Goal: Task Accomplishment & Management: Complete application form

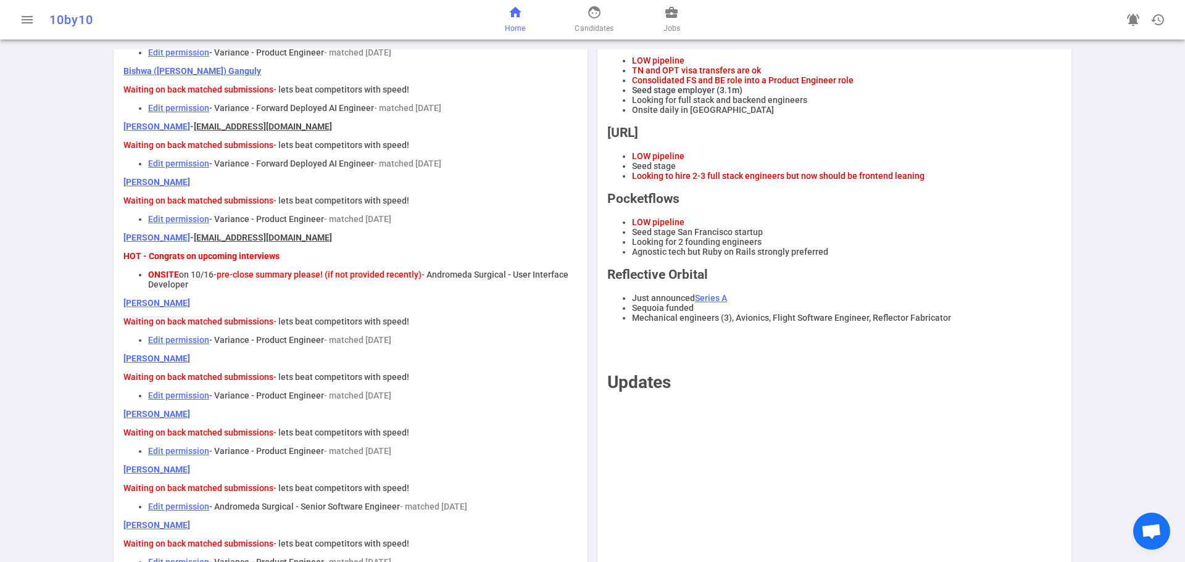
scroll to position [432, 0]
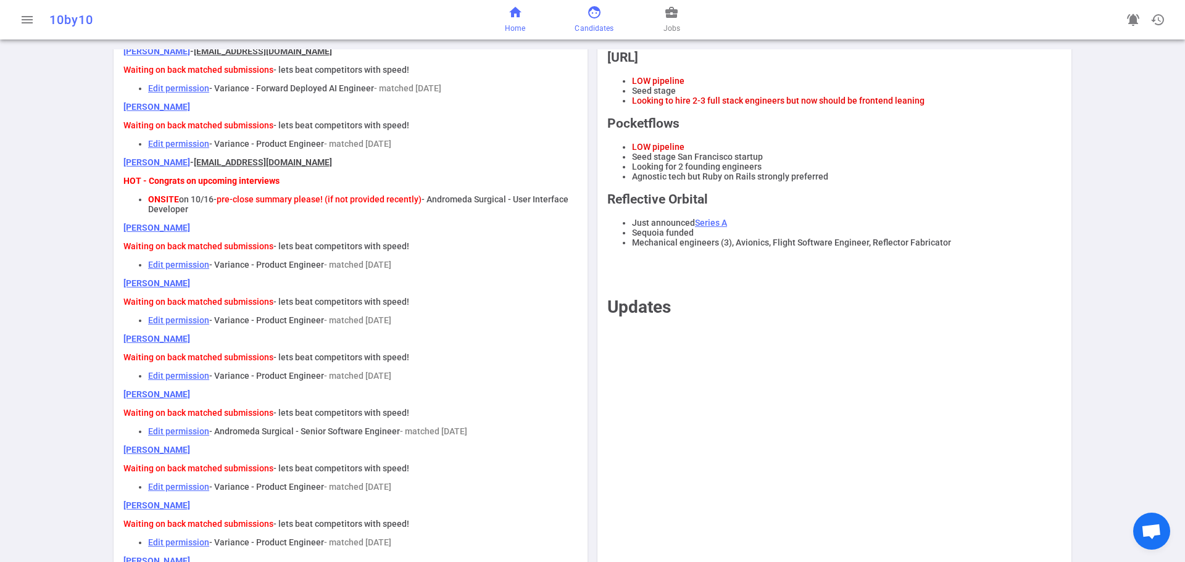
click at [592, 20] on link "face Candidates" at bounding box center [594, 20] width 39 height 30
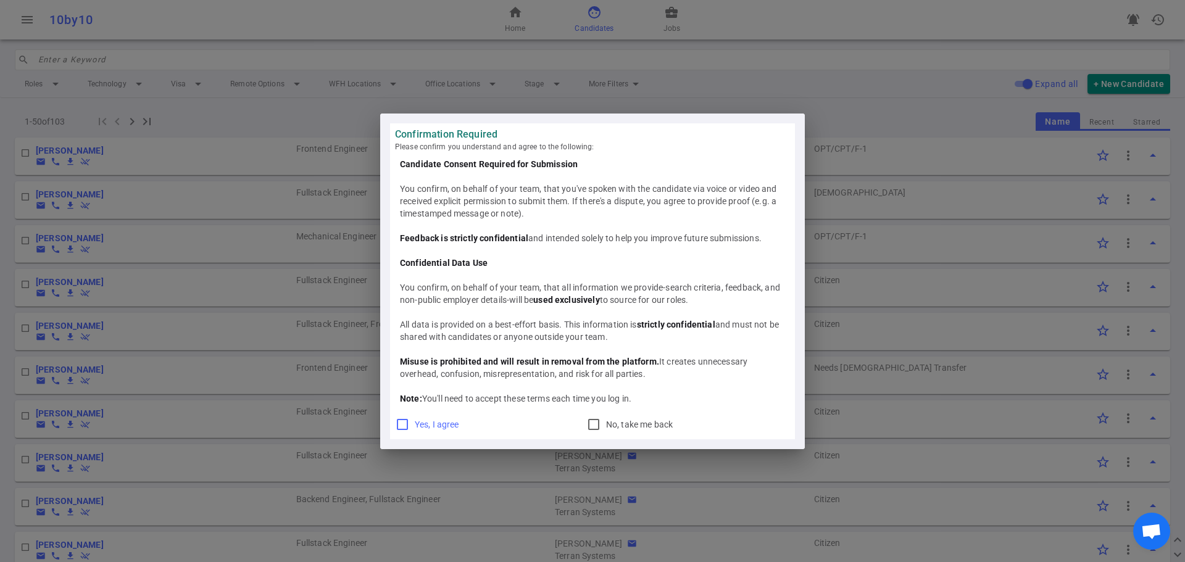
click at [401, 425] on input "Yes, I agree" at bounding box center [402, 424] width 15 height 15
checkbox input "true"
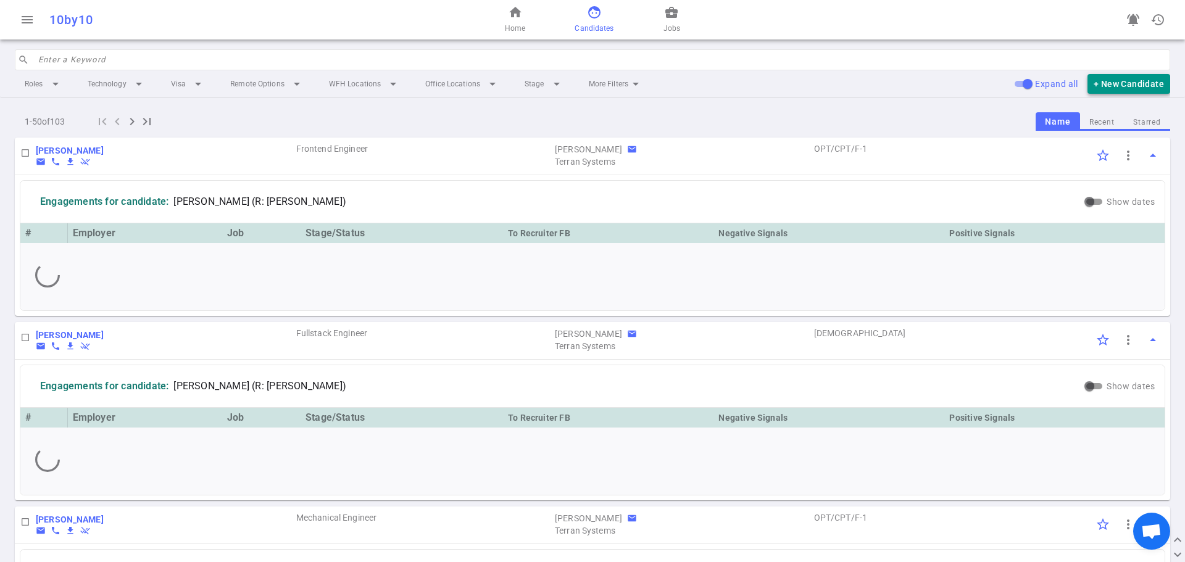
click at [1135, 81] on button "+ New Candidate" at bounding box center [1129, 84] width 83 height 20
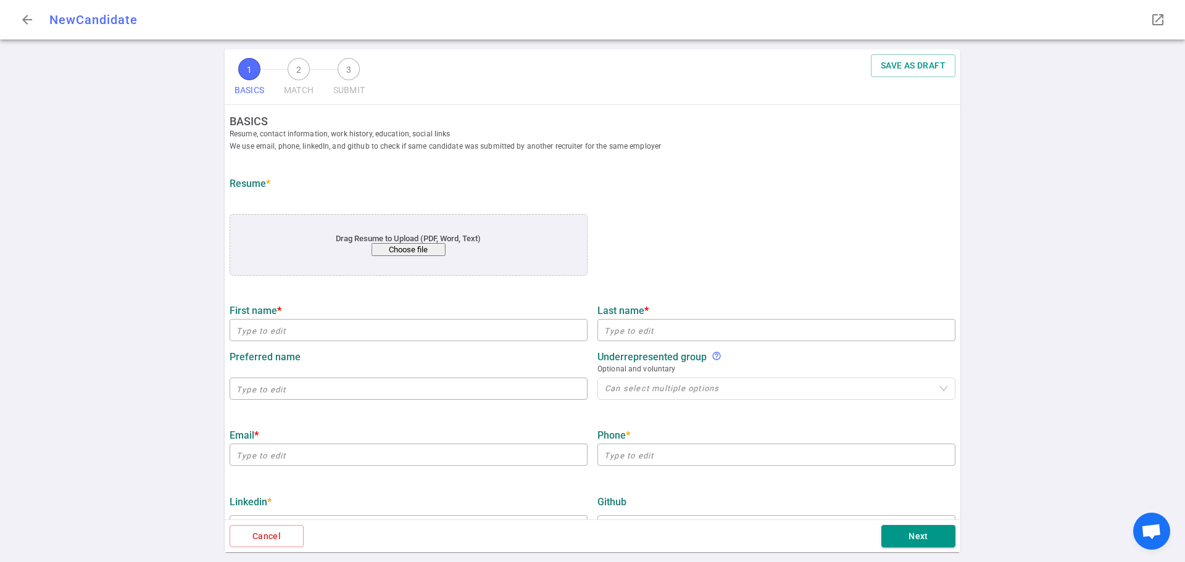
click at [402, 252] on button "Choose file" at bounding box center [409, 249] width 74 height 13
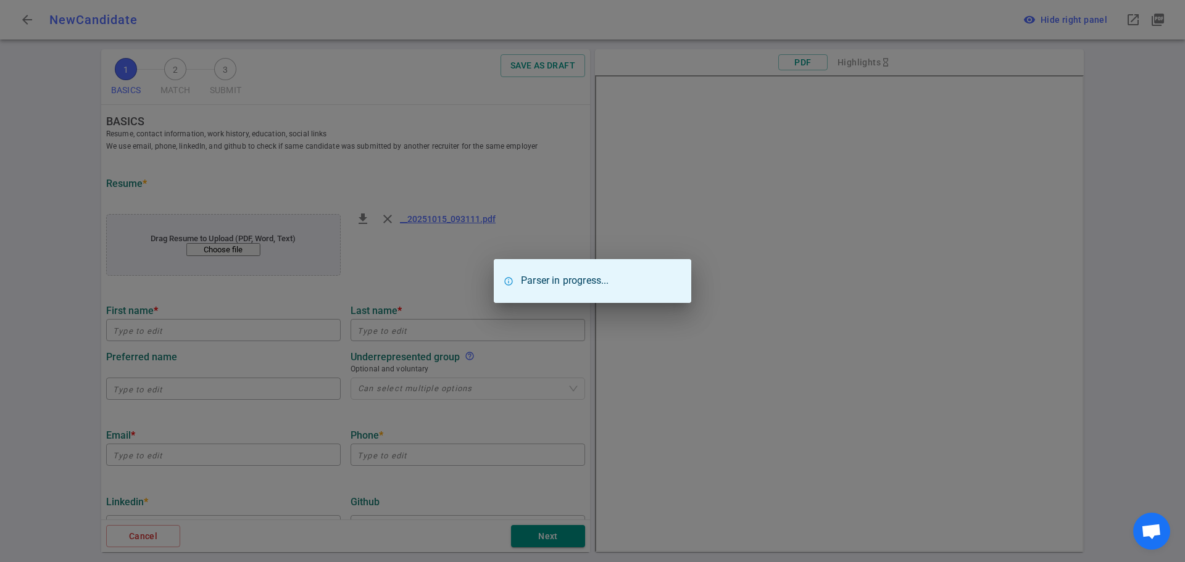
type input "[PERSON_NAME]"
type input "Lukiman"
type input "[PERSON_NAME][EMAIL_ADDRESS][PERSON_NAME][DOMAIN_NAME]"
type textarea "[URL][DOMAIN_NAME][DOMAIN_NAME][DOMAIN_NAME]"
type input "In-Office"
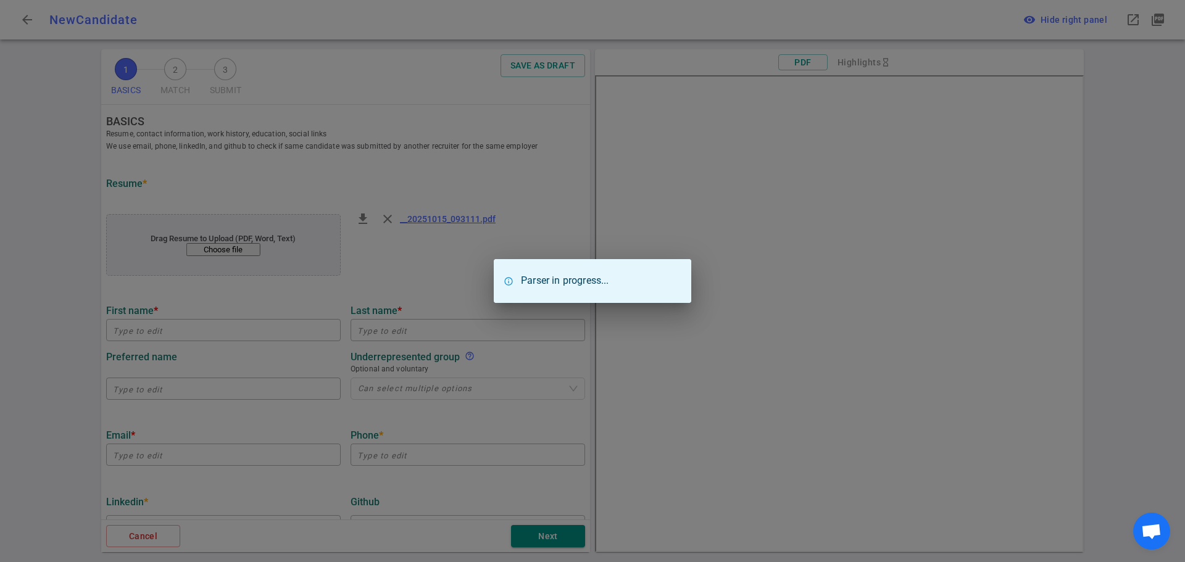
type textarea "Staff Software Engineer"
type input "7.3"
type input "Courant Institute Of Mathematical Sciences"
type input "Math"
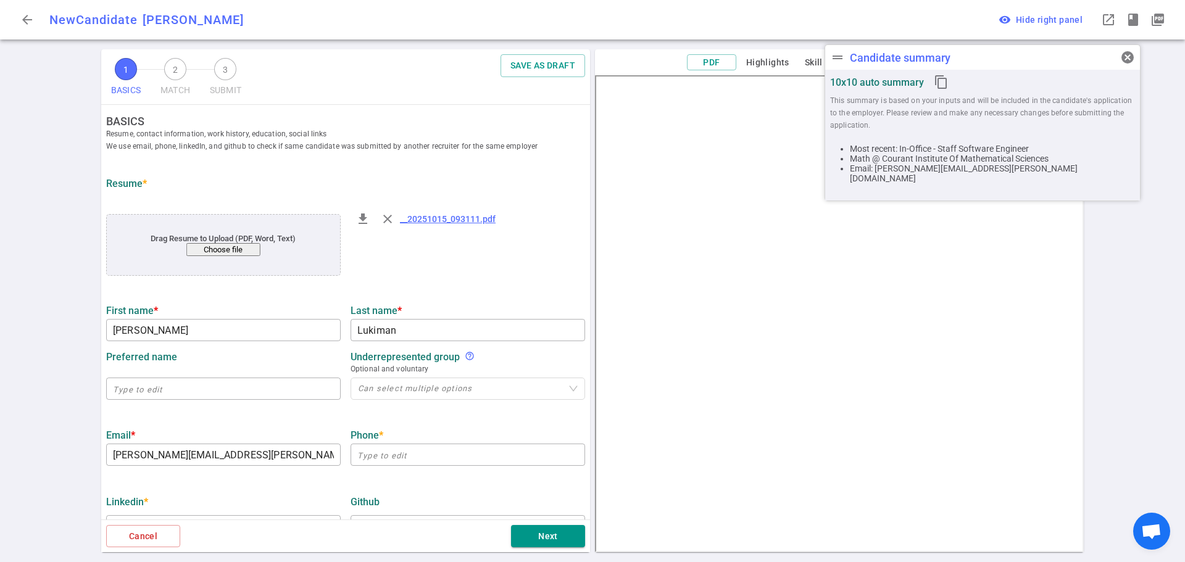
click at [1122, 57] on span "cancel" at bounding box center [1127, 57] width 15 height 15
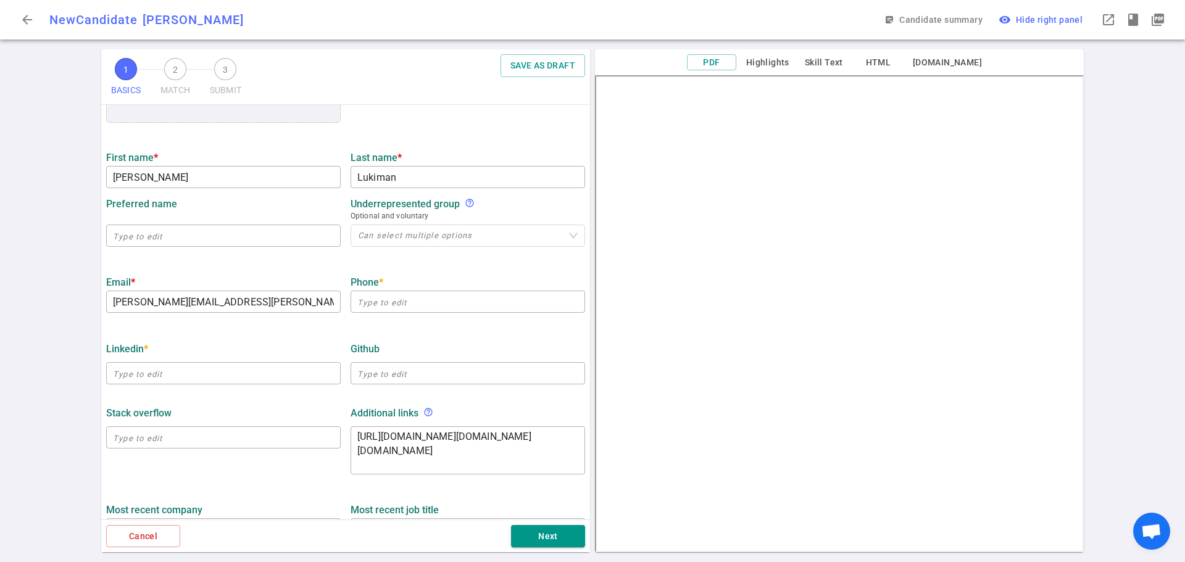
scroll to position [185, 0]
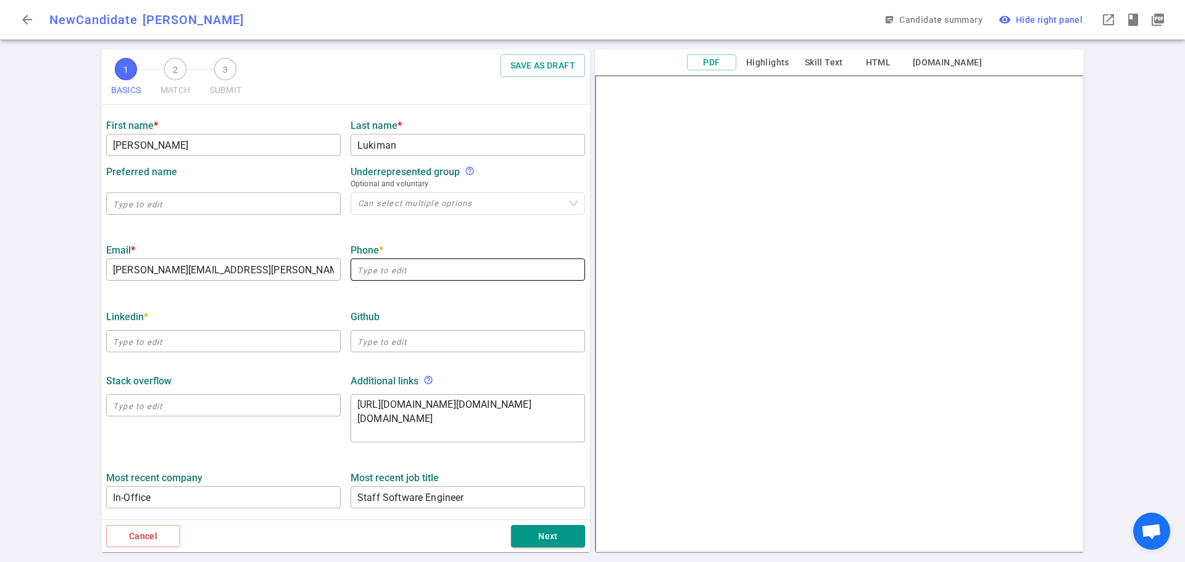
click at [373, 268] on input "text" at bounding box center [468, 270] width 235 height 20
paste input "[PHONE_NUMBER]"
type input "[PHONE_NUMBER]"
click at [154, 345] on input "text" at bounding box center [223, 341] width 235 height 20
paste input "[URL][DOMAIN_NAME]"
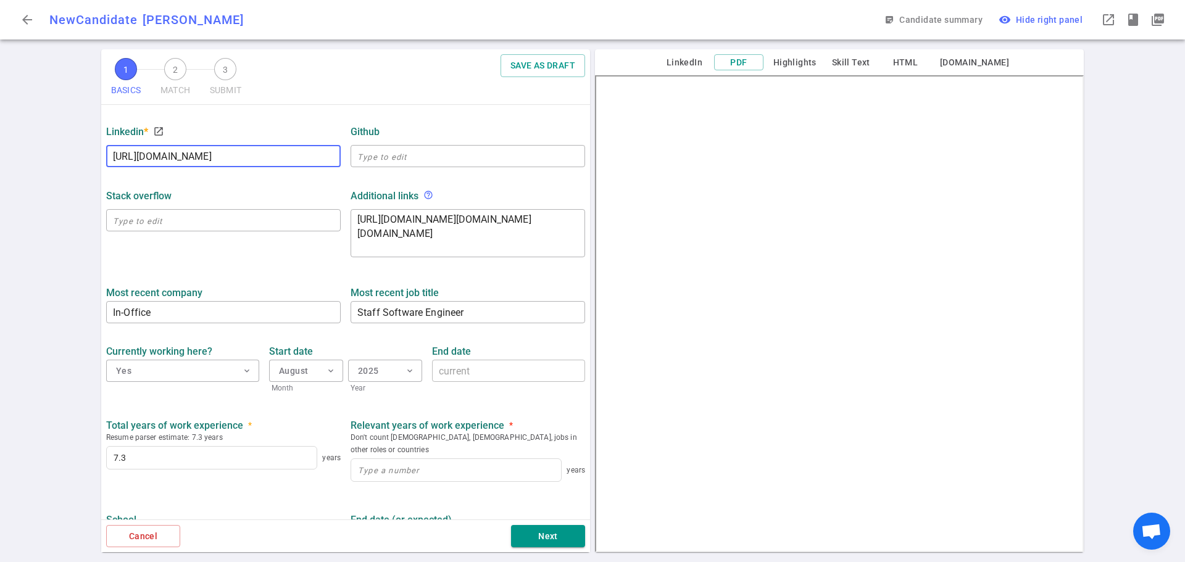
scroll to position [470, 0]
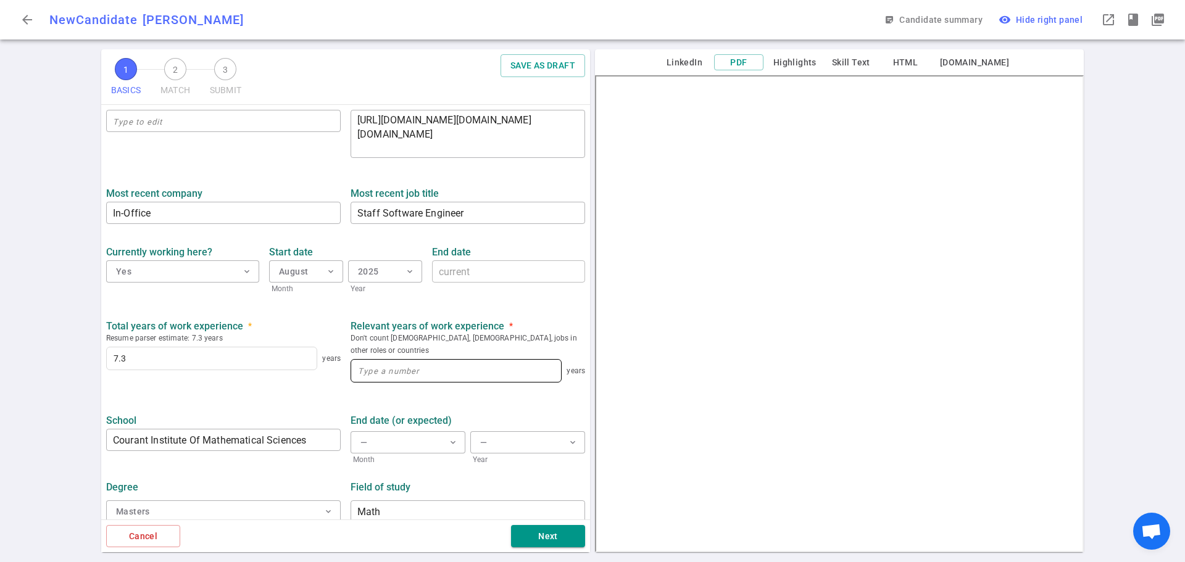
type input "[URL][DOMAIN_NAME]"
click at [364, 360] on input at bounding box center [456, 371] width 210 height 22
type input "7.3"
click at [96, 407] on div "1 BASICS 2 MATCH 3 SUBMIT SAVE AS DRAFT BASICS Resume, contact information, wor…" at bounding box center [592, 305] width 1185 height 513
drag, startPoint x: 317, startPoint y: 433, endPoint x: 0, endPoint y: 461, distance: 317.9
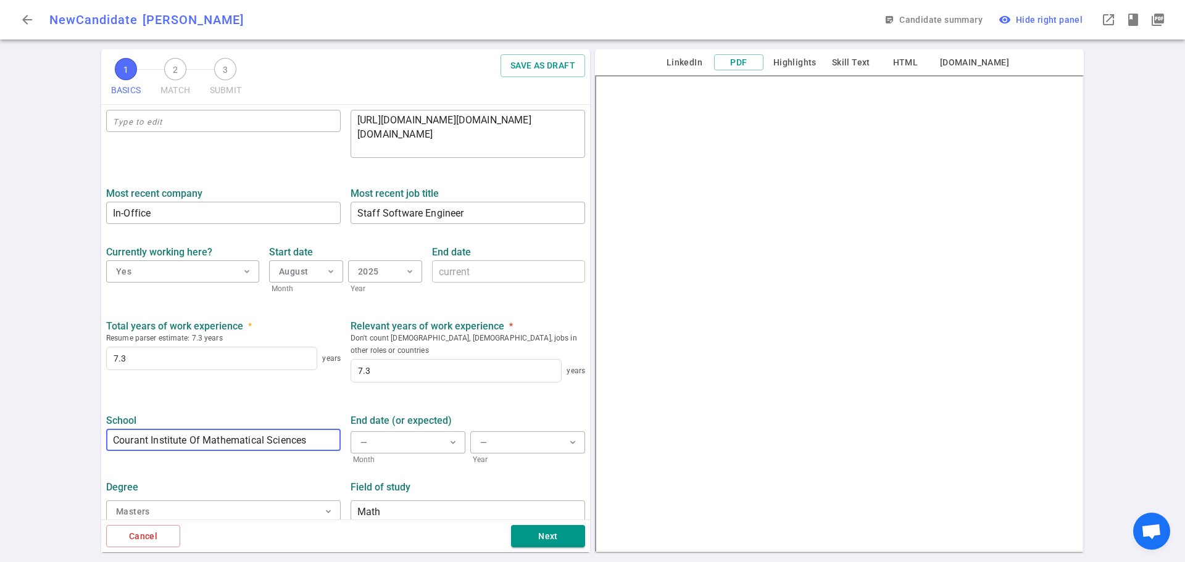
click at [0, 461] on div "1 BASICS 2 MATCH 3 SUBMIT SAVE AS DRAFT BASICS Resume, contact information, wor…" at bounding box center [592, 305] width 1185 height 513
type input "NYU"
click at [196, 466] on div "Degree Masters expand_more Field of study Math ​" at bounding box center [345, 498] width 489 height 64
drag, startPoint x: 401, startPoint y: 501, endPoint x: 302, endPoint y: 493, distance: 99.1
click at [302, 493] on div "Degree Masters expand_more Field of study Math ​" at bounding box center [345, 498] width 489 height 64
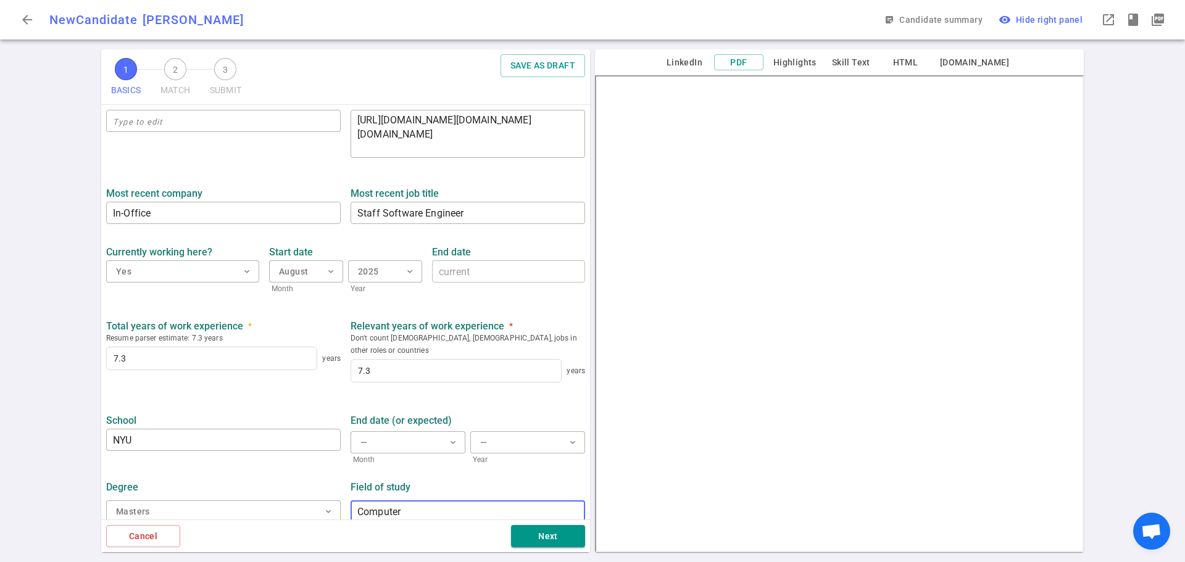
type input "Computer Science"
click at [548, 531] on button "Next" at bounding box center [548, 536] width 74 height 23
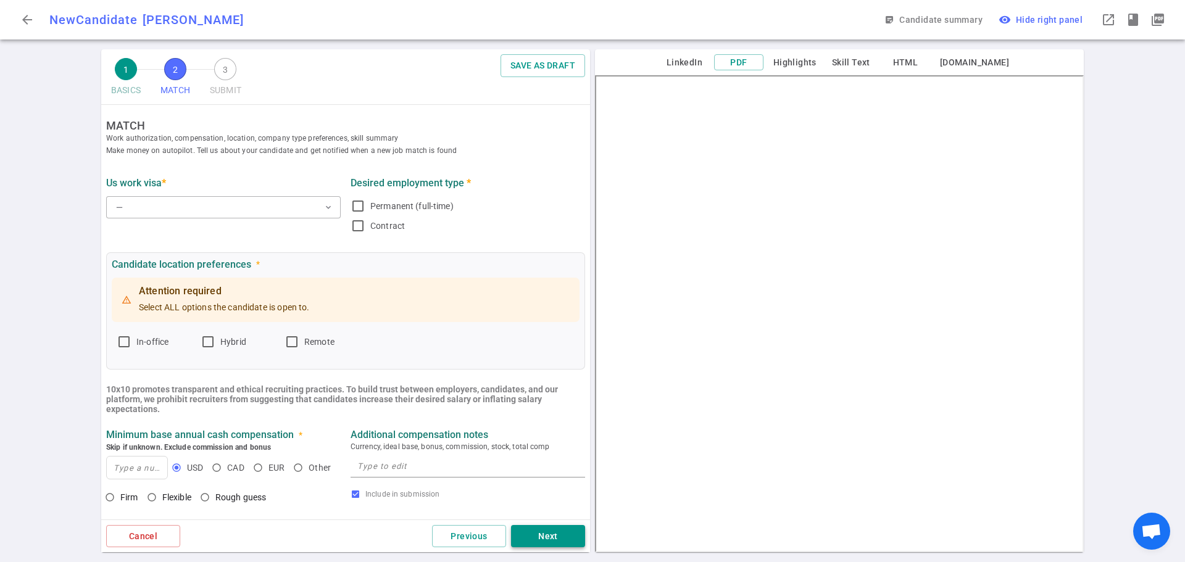
scroll to position [0, 0]
click at [145, 203] on button "— expand_more" at bounding box center [223, 208] width 235 height 22
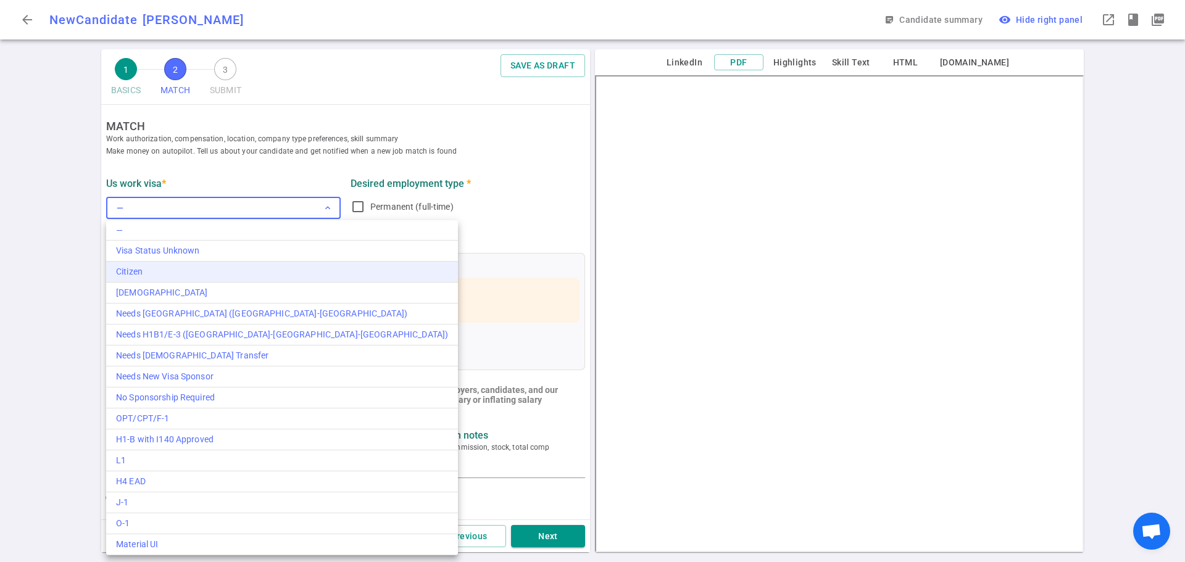
click at [150, 264] on li "Citizen" at bounding box center [282, 272] width 352 height 21
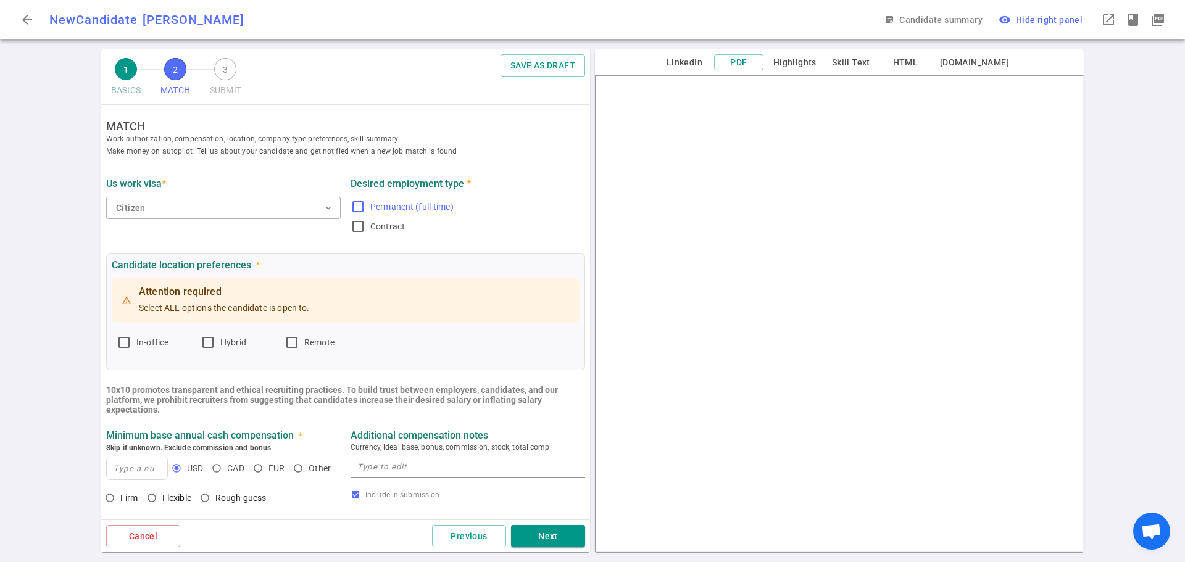
click at [355, 207] on input "Permanent (full-time)" at bounding box center [358, 206] width 15 height 15
checkbox input "true"
click at [124, 340] on input "In-office" at bounding box center [124, 342] width 15 height 15
checkbox input "true"
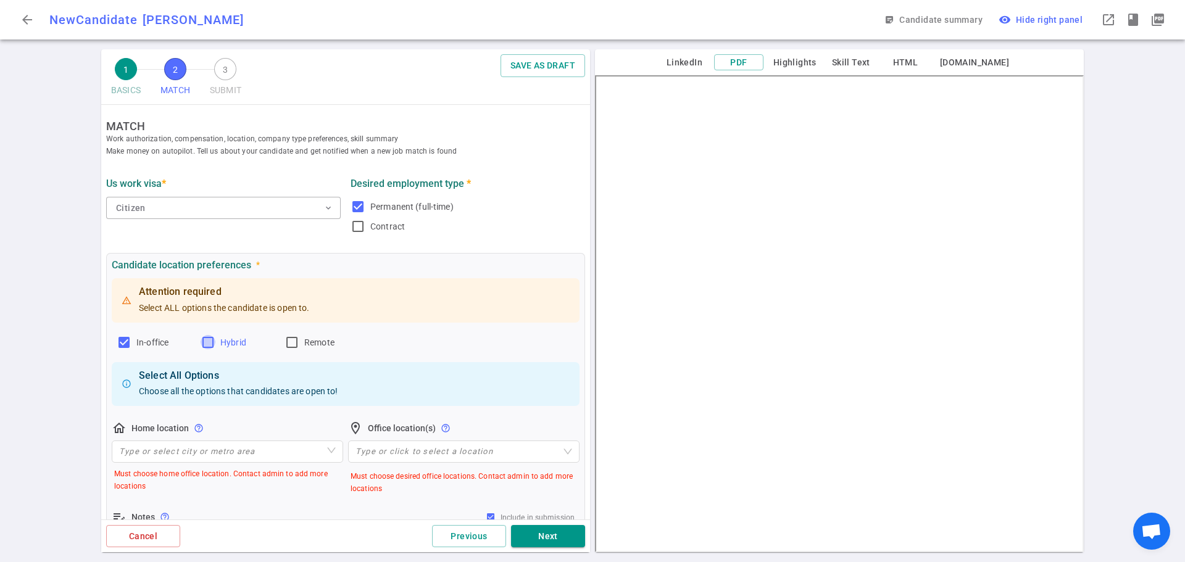
click at [210, 344] on input "Hybrid" at bounding box center [208, 342] width 15 height 15
checkbox input "true"
click at [156, 447] on input "search" at bounding box center [227, 451] width 217 height 21
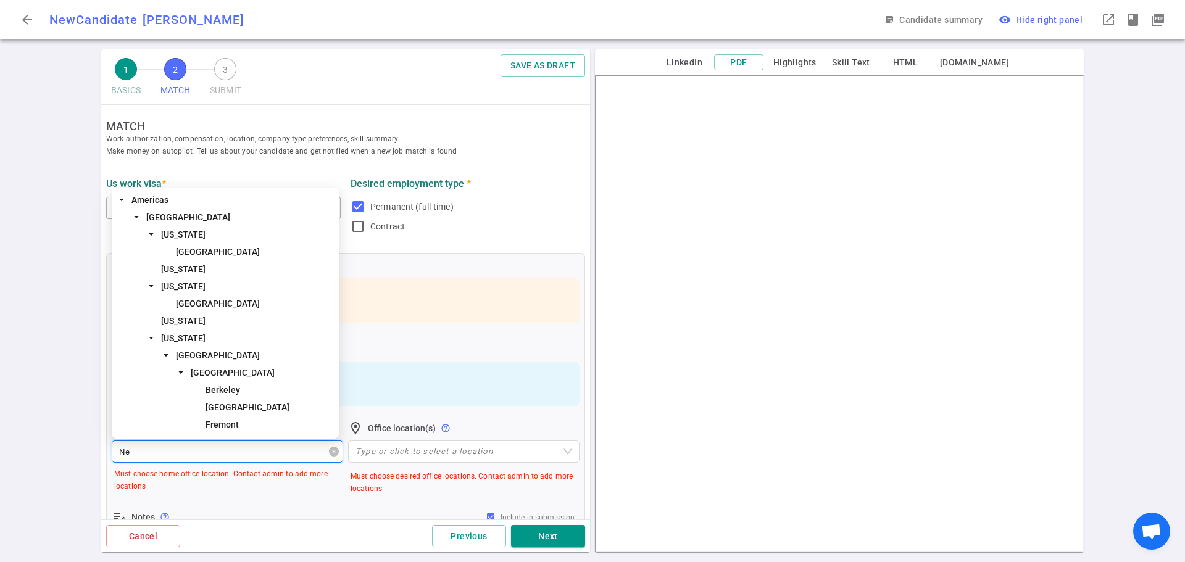
type input "New"
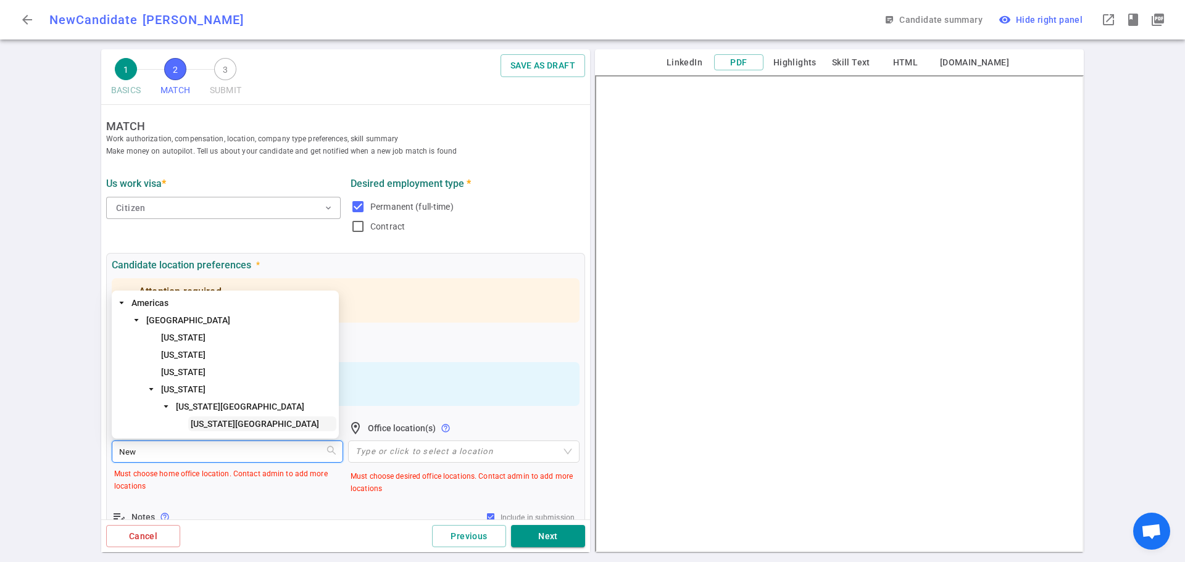
click at [227, 422] on span "[US_STATE][GEOGRAPHIC_DATA]" at bounding box center [255, 424] width 128 height 10
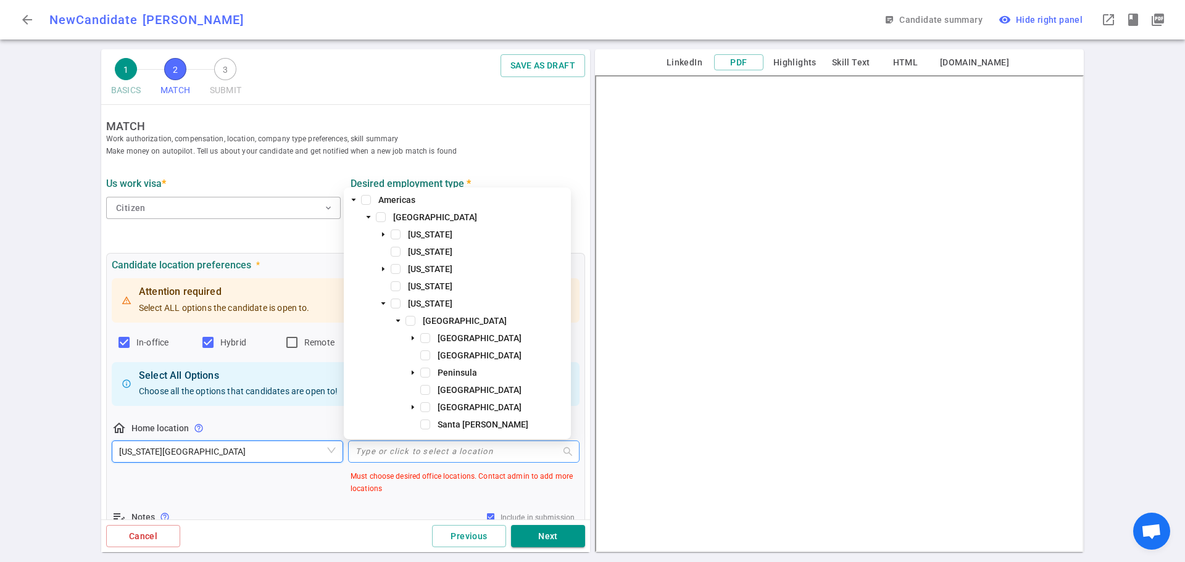
click at [408, 451] on div at bounding box center [458, 452] width 214 height 9
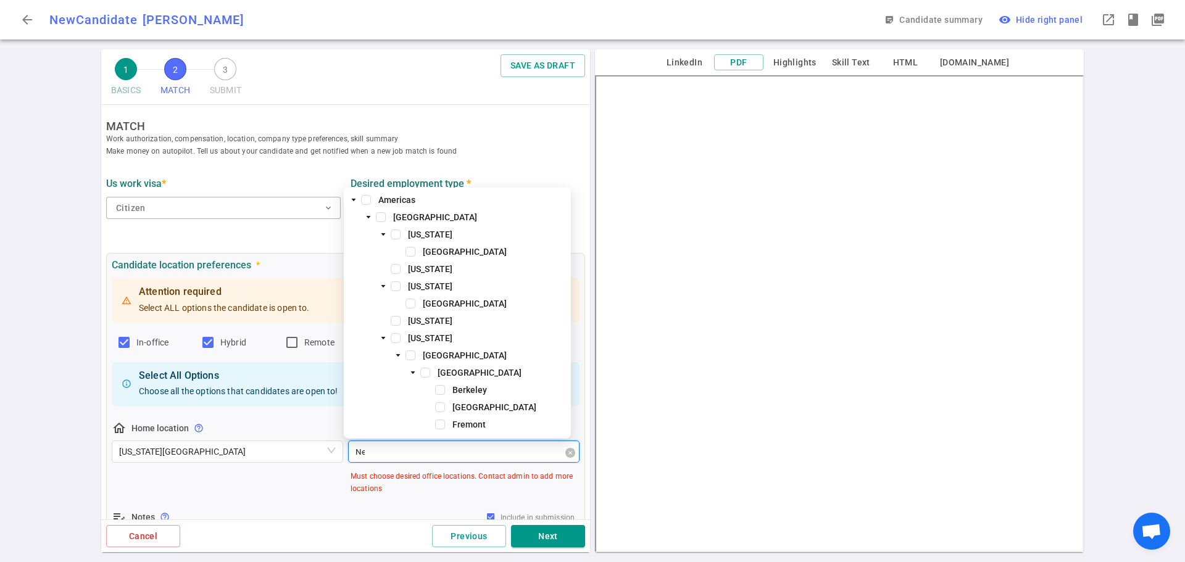
type input "New"
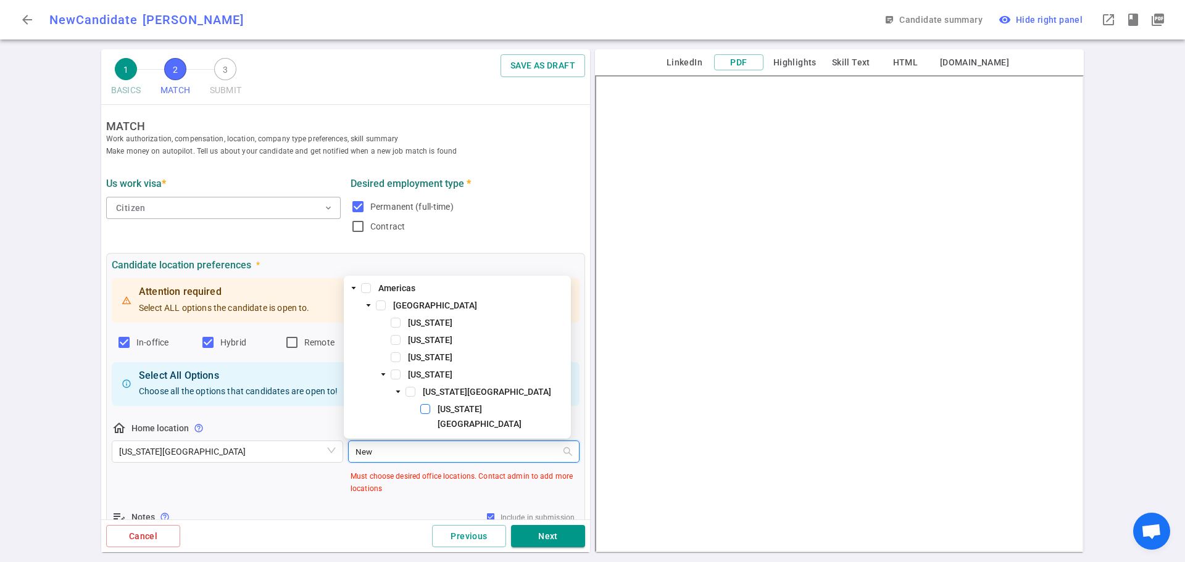
click at [425, 414] on span at bounding box center [425, 409] width 10 height 10
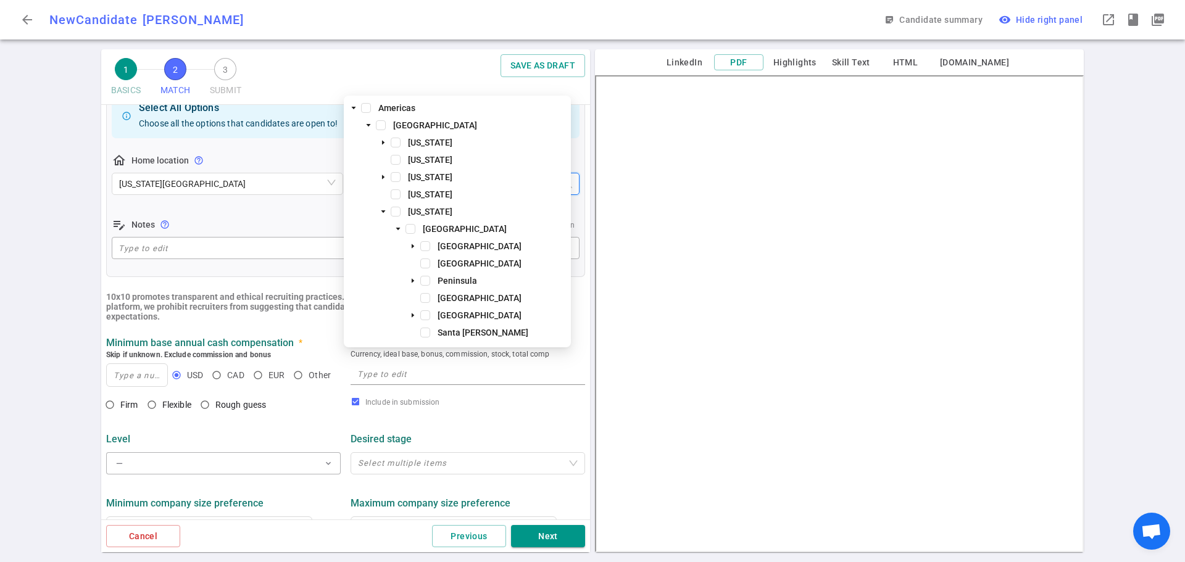
scroll to position [370, 0]
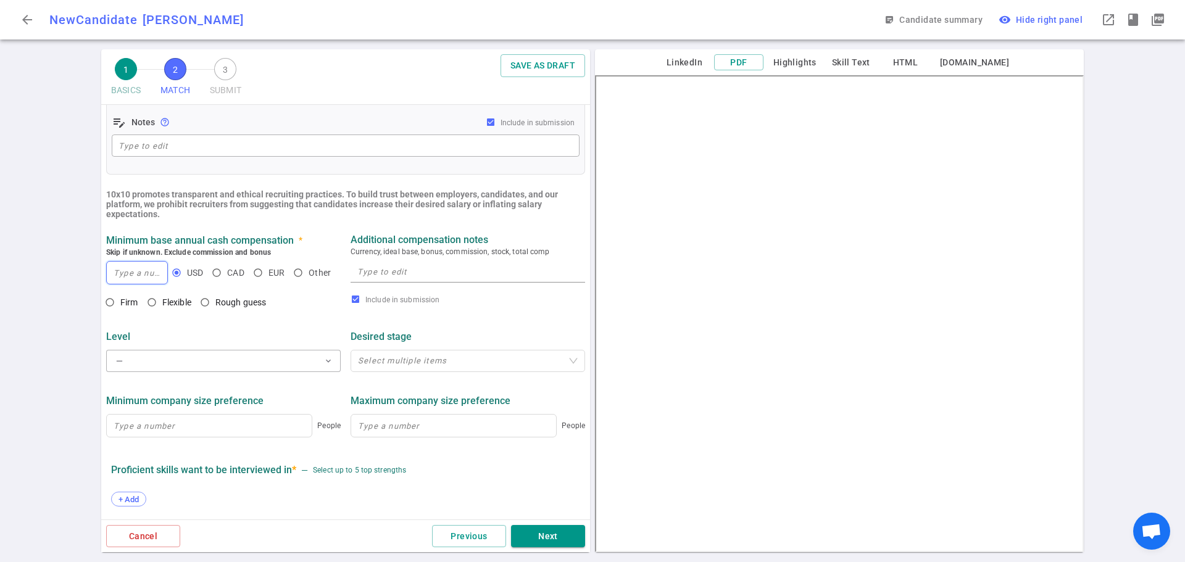
click at [139, 275] on input at bounding box center [137, 273] width 60 height 22
type input "230,000"
click at [207, 304] on input "Rough guess" at bounding box center [204, 302] width 21 height 21
radio input "true"
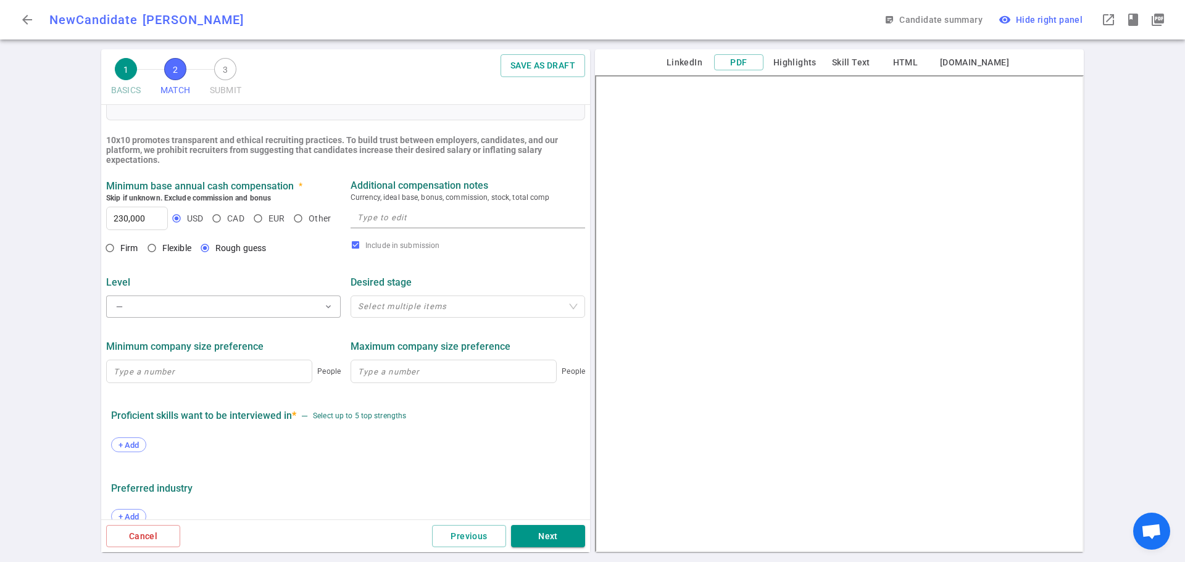
scroll to position [494, 0]
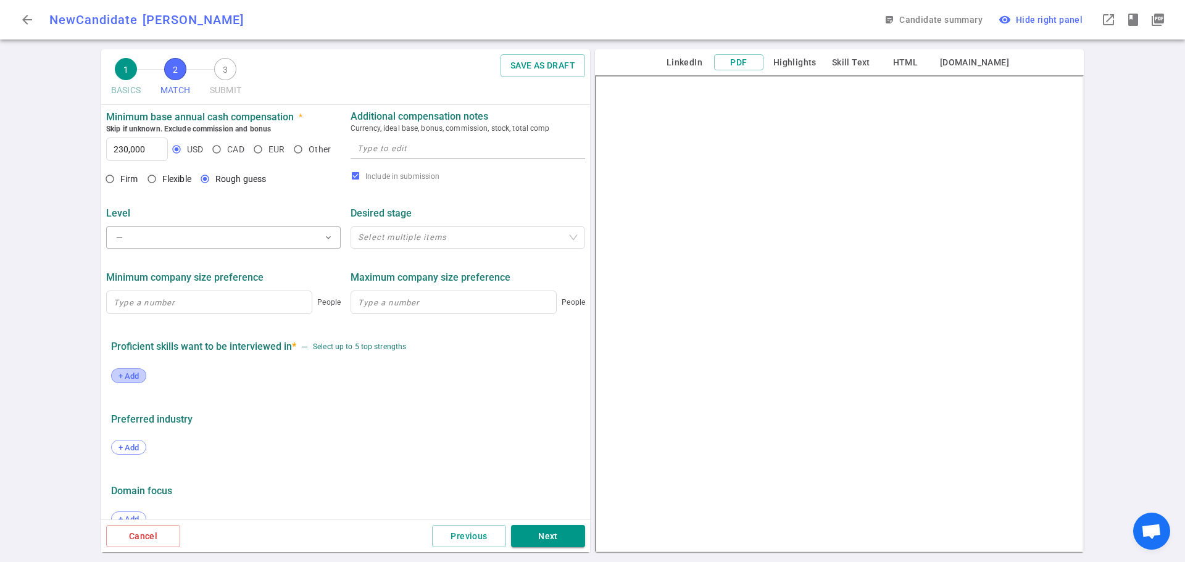
click at [127, 382] on div "+ Add" at bounding box center [128, 376] width 35 height 15
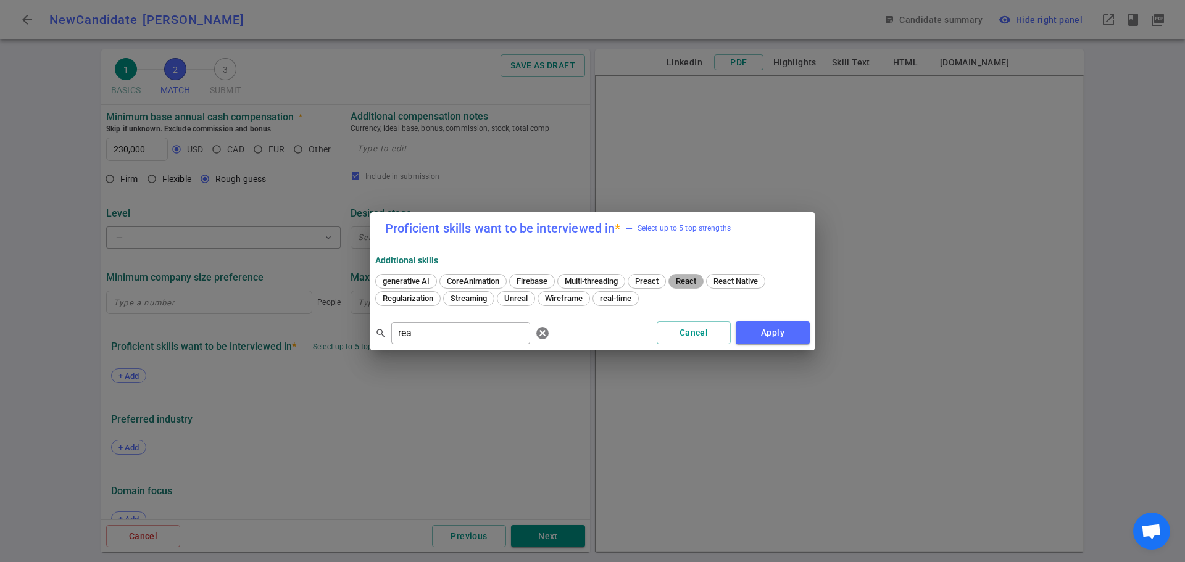
click at [688, 286] on div "React" at bounding box center [686, 281] width 35 height 15
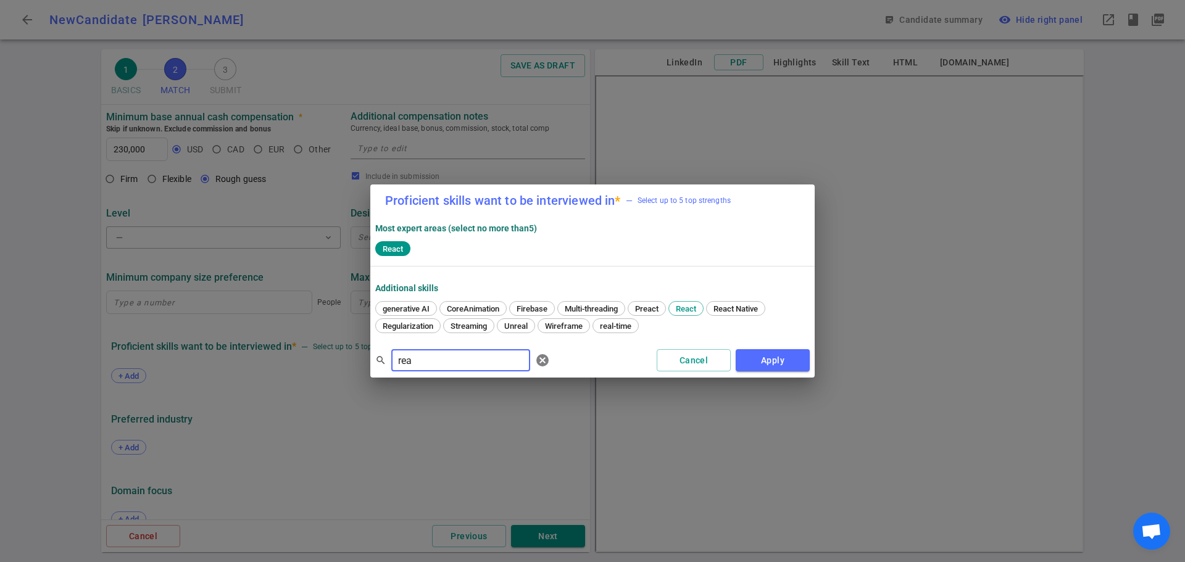
drag, startPoint x: 456, startPoint y: 362, endPoint x: 362, endPoint y: 367, distance: 94.0
click at [362, 367] on div "Proficient skills want to be interviewed in * — Select up to 5 top strengths Mo…" at bounding box center [592, 281] width 1185 height 562
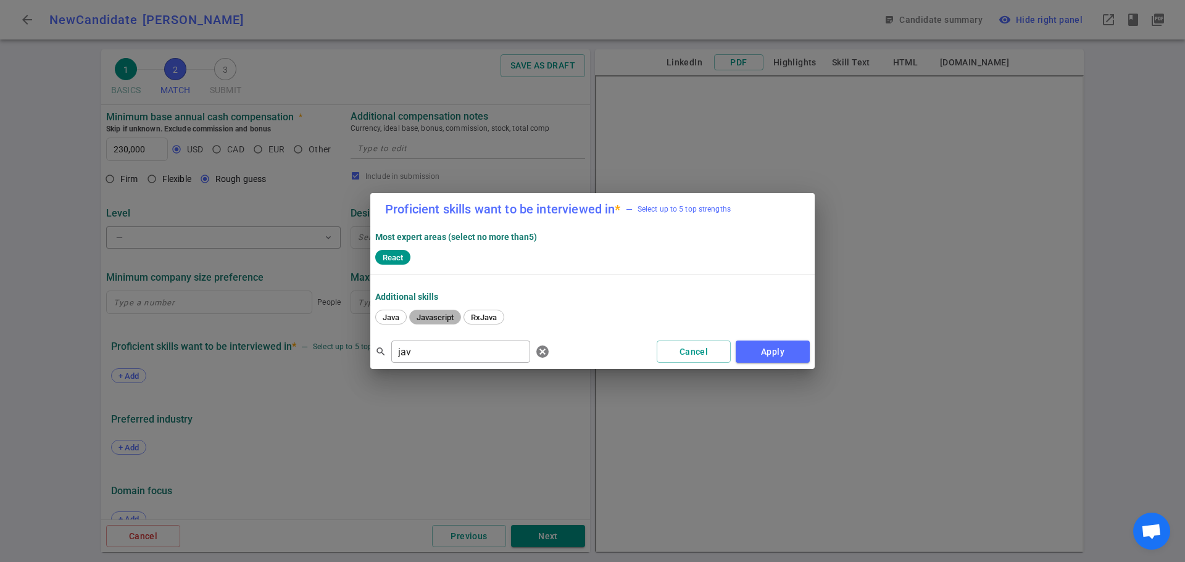
click at [435, 319] on span "Javascript" at bounding box center [435, 317] width 46 height 9
drag, startPoint x: 433, startPoint y: 356, endPoint x: 333, endPoint y: 356, distance: 100.0
click at [338, 352] on div "Proficient skills want to be interviewed in * — Select up to 5 top strengths Mo…" at bounding box center [592, 281] width 1185 height 562
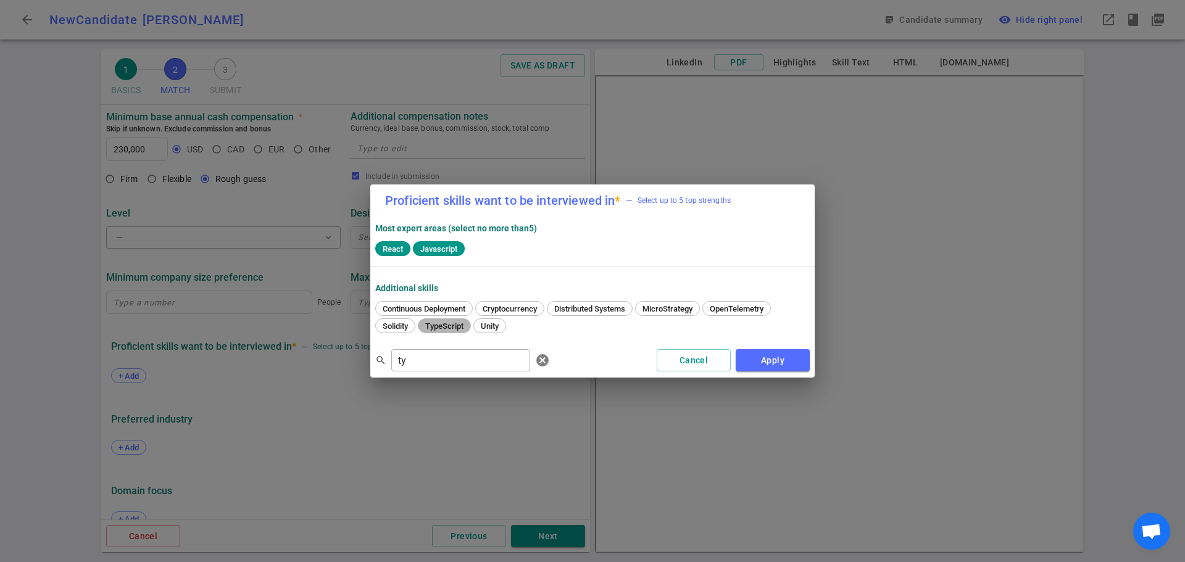
click at [443, 325] on span "TypeScript" at bounding box center [444, 326] width 47 height 9
drag, startPoint x: 422, startPoint y: 363, endPoint x: 300, endPoint y: 367, distance: 121.7
click at [299, 366] on div "Proficient skills want to be interviewed in * — Select up to 5 top strengths Mo…" at bounding box center [592, 281] width 1185 height 562
click at [751, 307] on span "Postgres" at bounding box center [735, 308] width 41 height 9
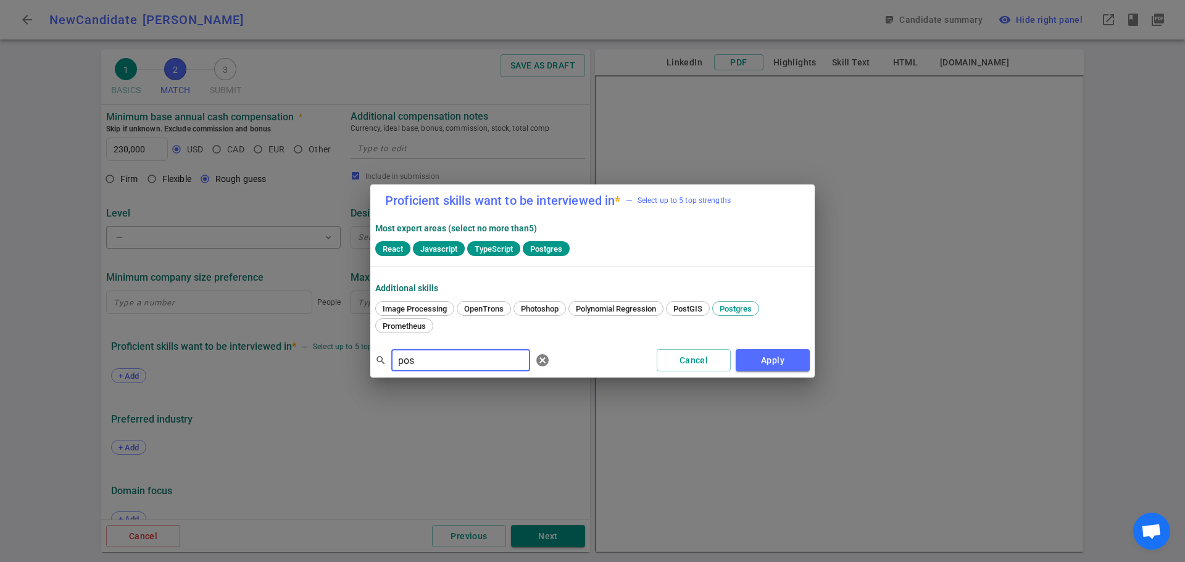
drag, startPoint x: 466, startPoint y: 365, endPoint x: 224, endPoint y: 382, distance: 242.6
click at [228, 380] on div "Proficient skills want to be interviewed in * — Select up to 5 top strengths Mo…" at bounding box center [592, 281] width 1185 height 562
type input "GC"
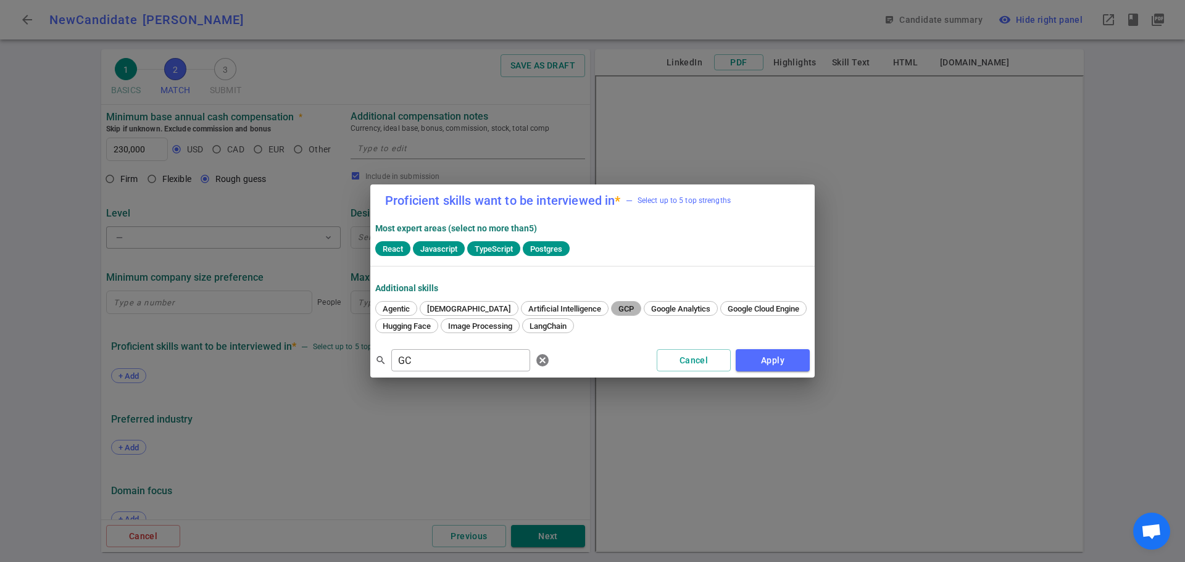
click at [614, 307] on span "GCP" at bounding box center [626, 308] width 24 height 9
click at [766, 359] on button "Apply" at bounding box center [773, 360] width 74 height 23
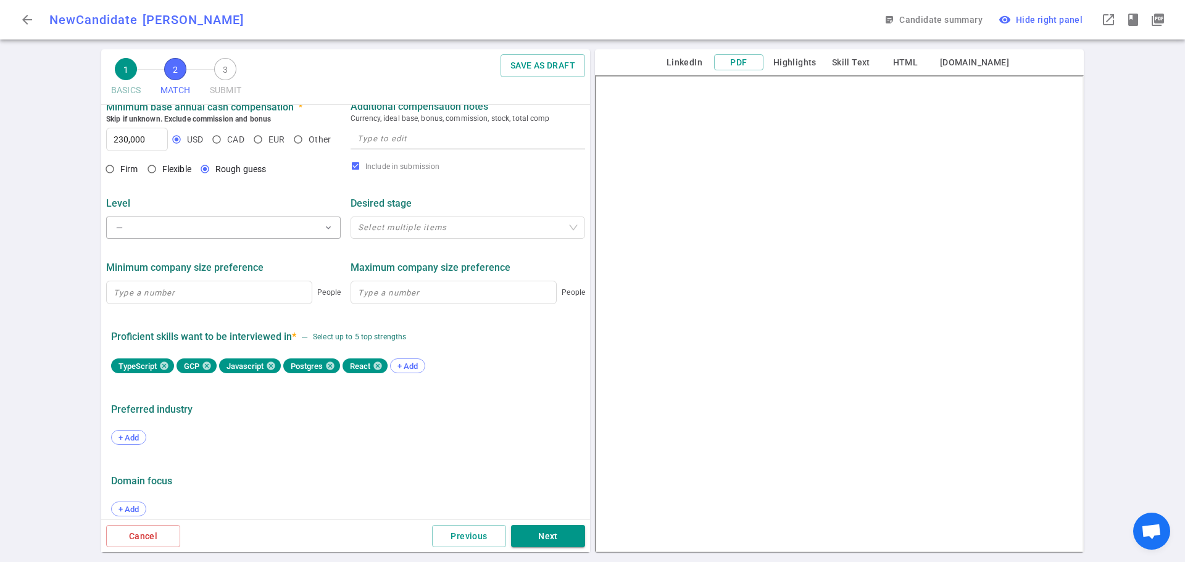
scroll to position [518, 0]
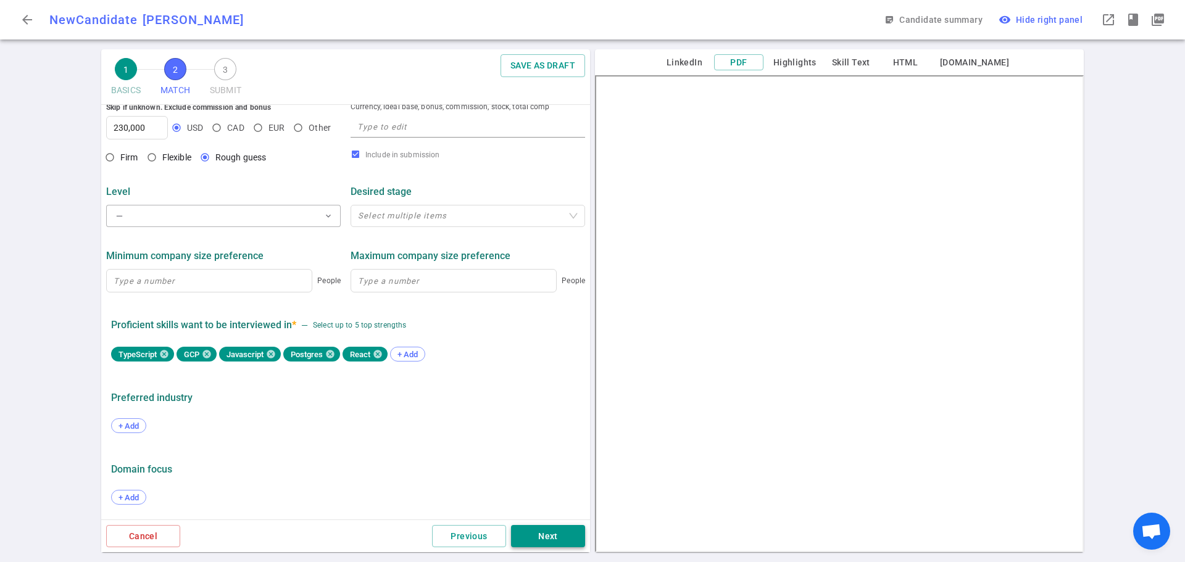
click at [554, 539] on button "Next" at bounding box center [548, 536] width 74 height 23
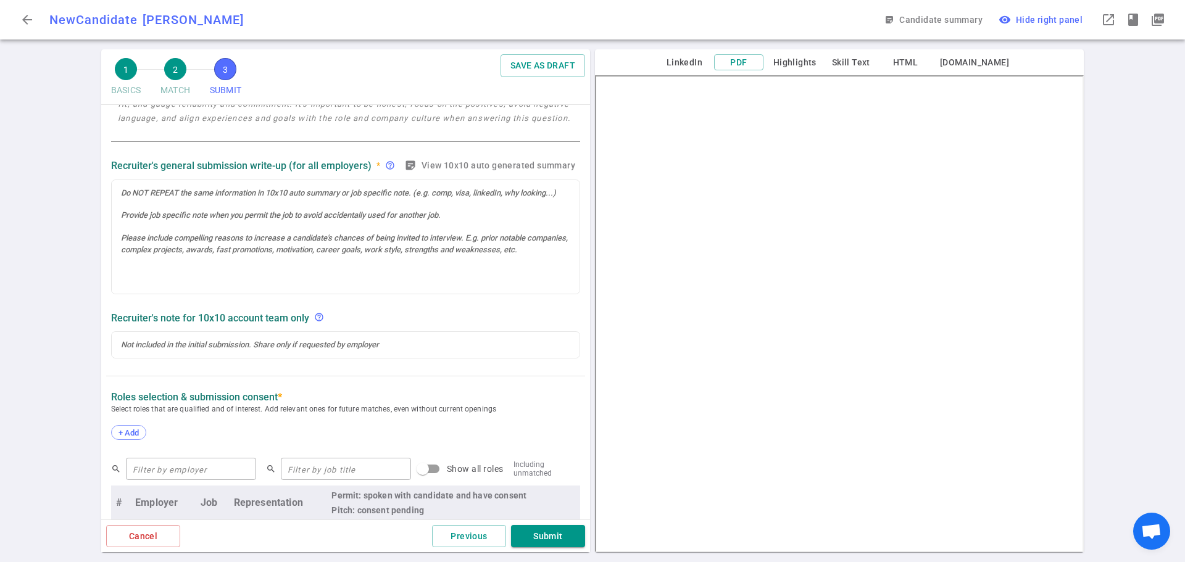
scroll to position [309, 0]
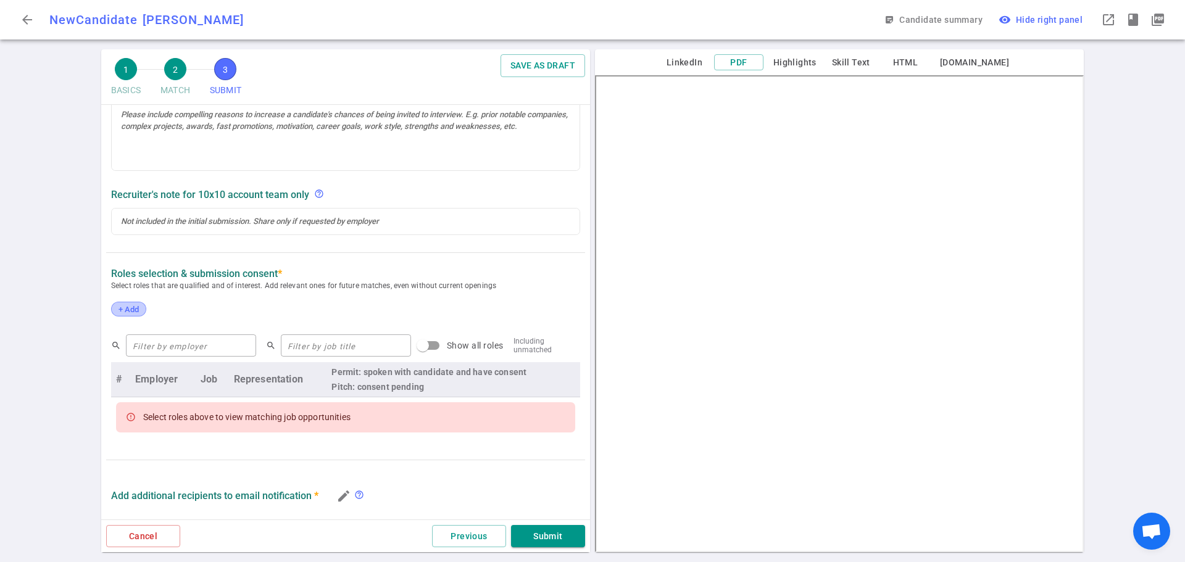
click at [131, 305] on span "+ Add" at bounding box center [128, 309] width 29 height 9
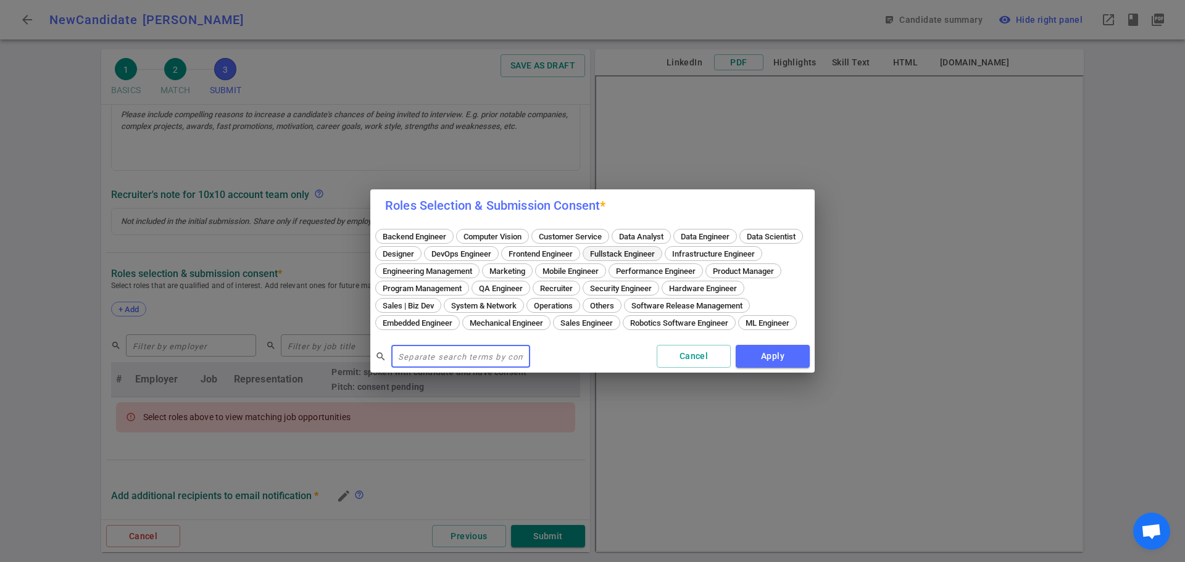
click at [659, 249] on span "Fullstack Engineer" at bounding box center [622, 253] width 73 height 9
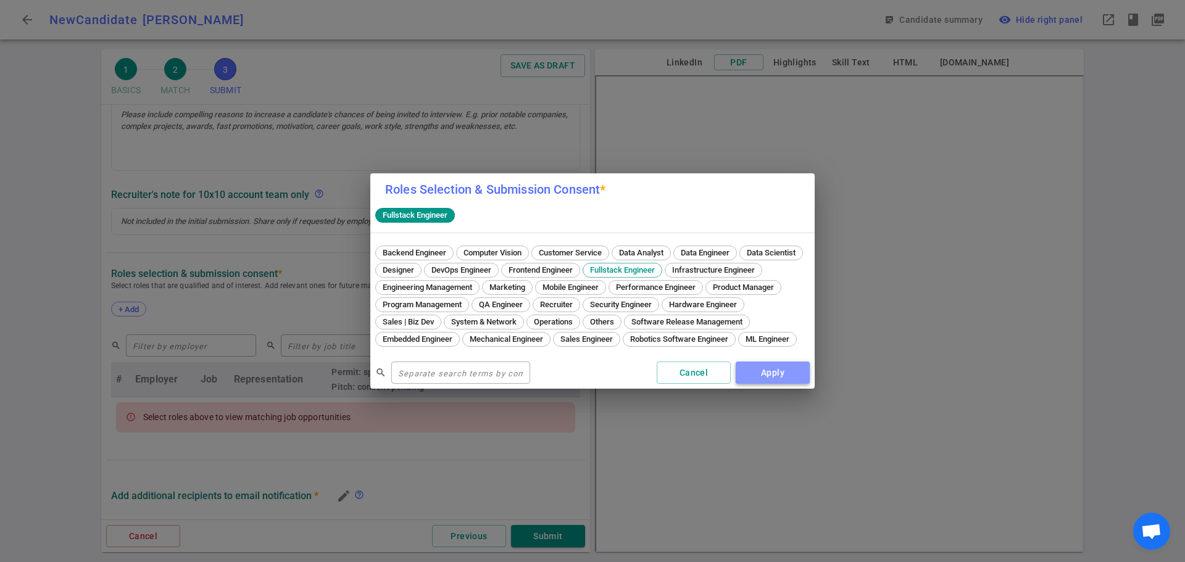
click at [761, 384] on button "Apply" at bounding box center [773, 373] width 74 height 23
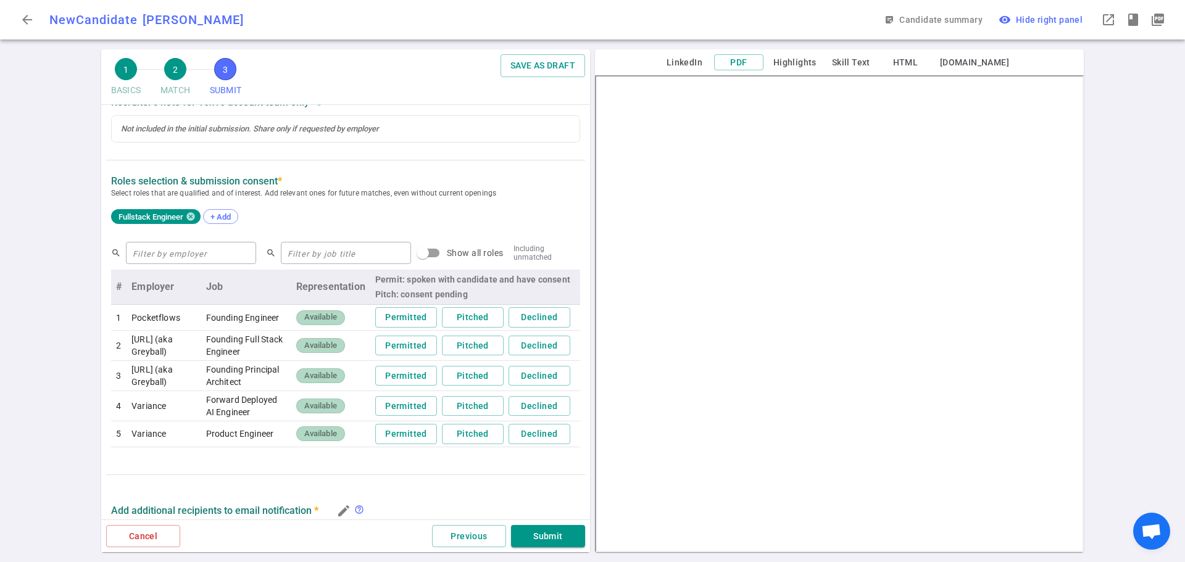
scroll to position [432, 0]
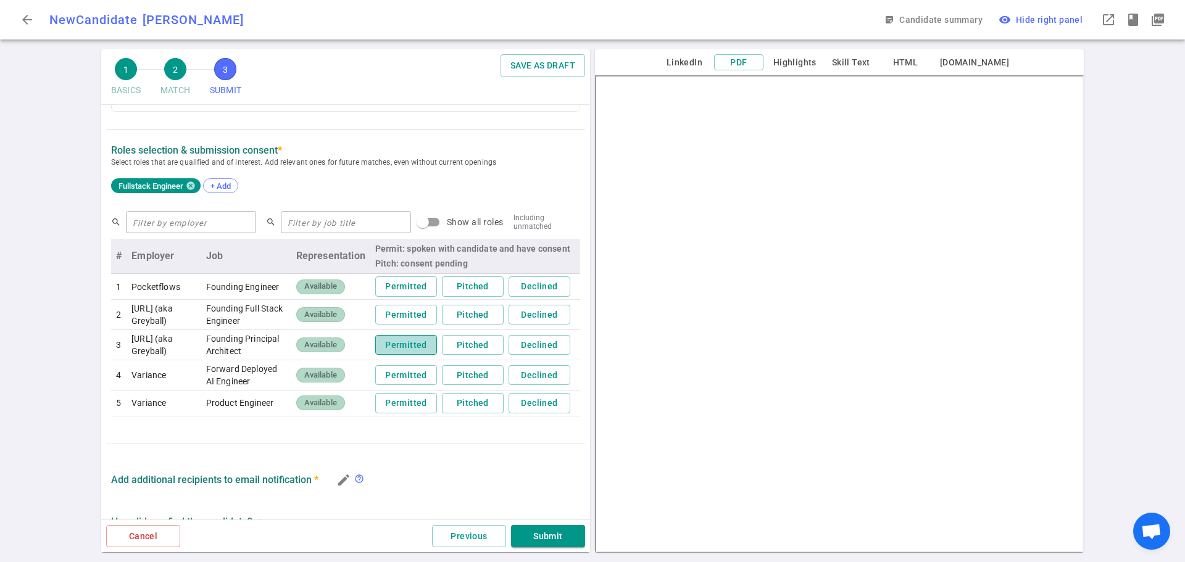
click at [391, 356] on button "Permitted" at bounding box center [406, 345] width 62 height 20
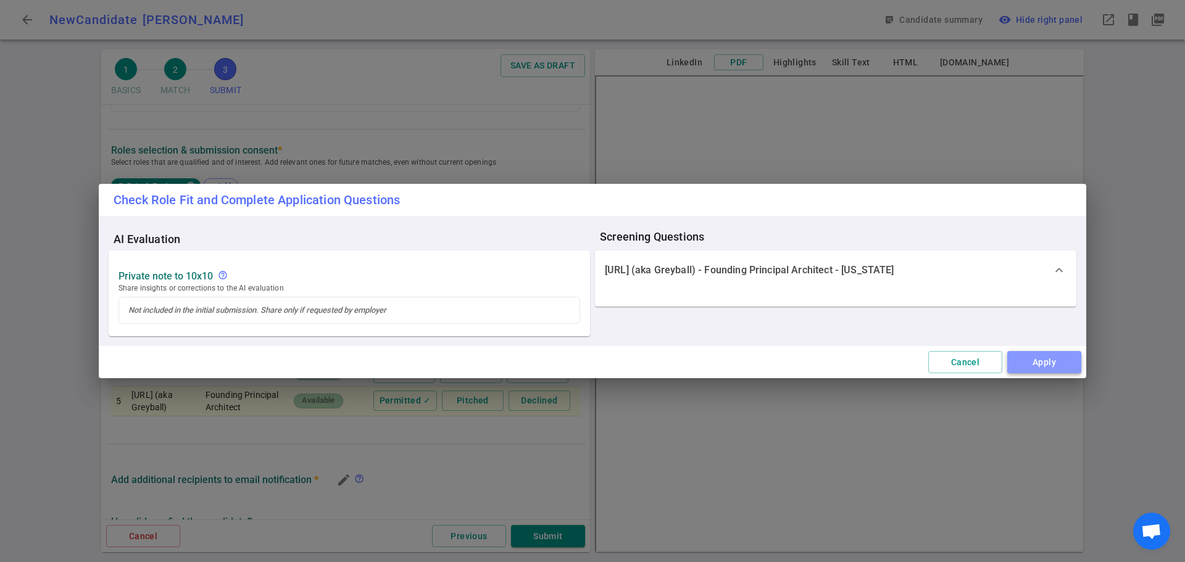
click at [1034, 359] on button "Apply" at bounding box center [1044, 362] width 74 height 23
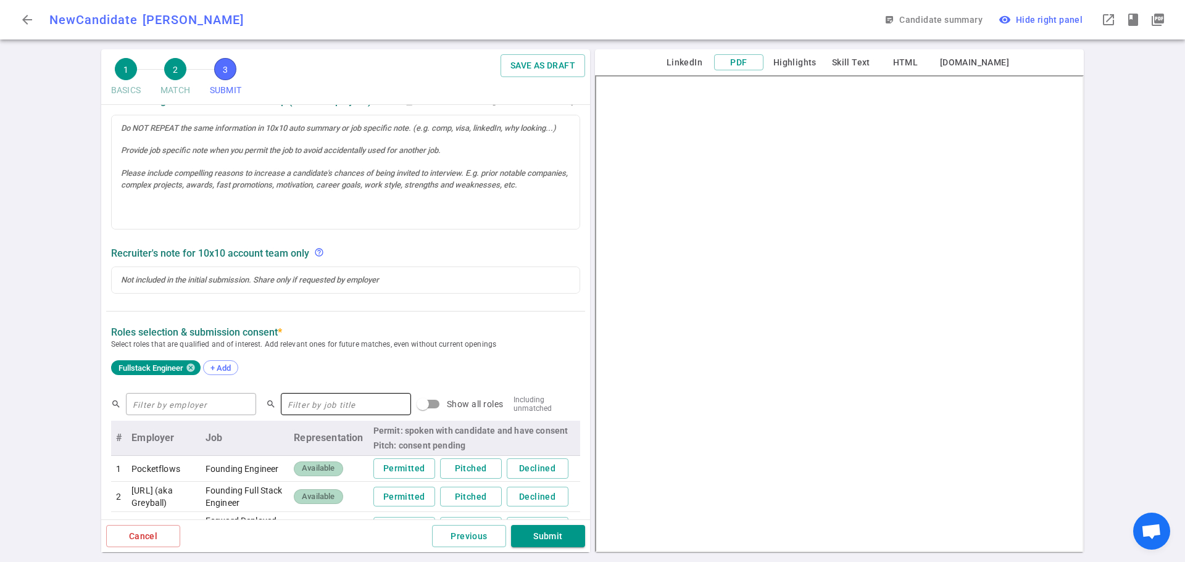
scroll to position [247, 0]
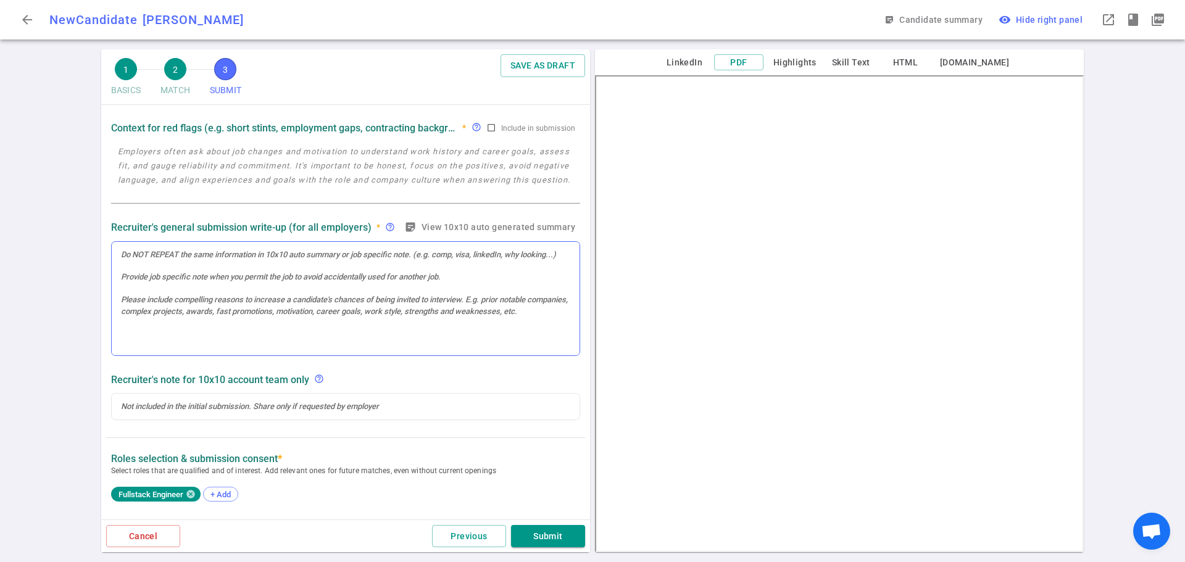
click at [143, 280] on div at bounding box center [346, 299] width 468 height 114
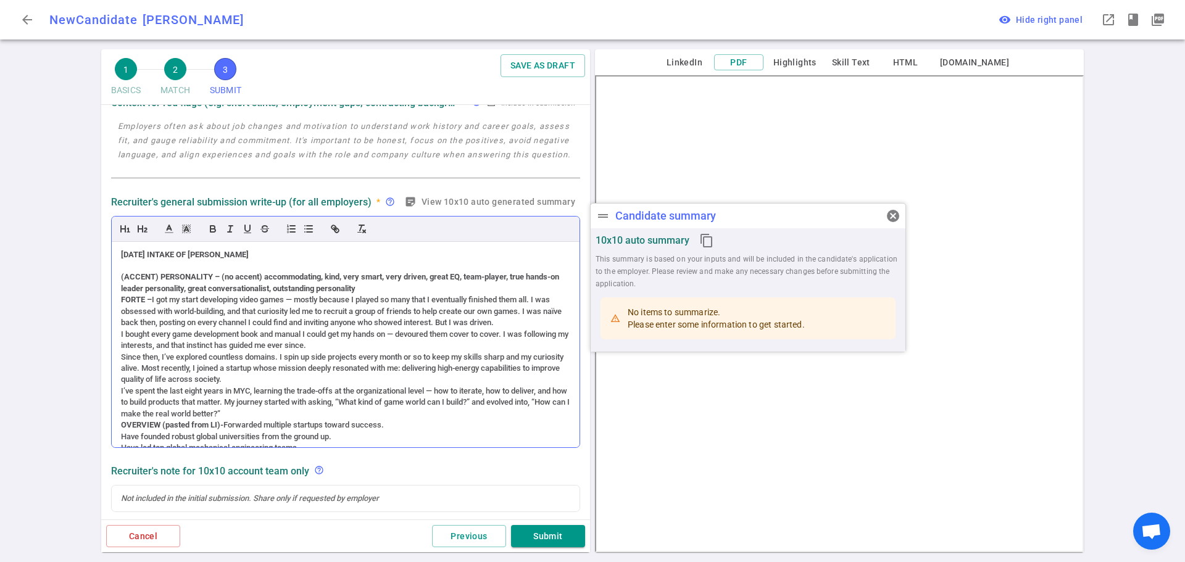
scroll to position [370, 0]
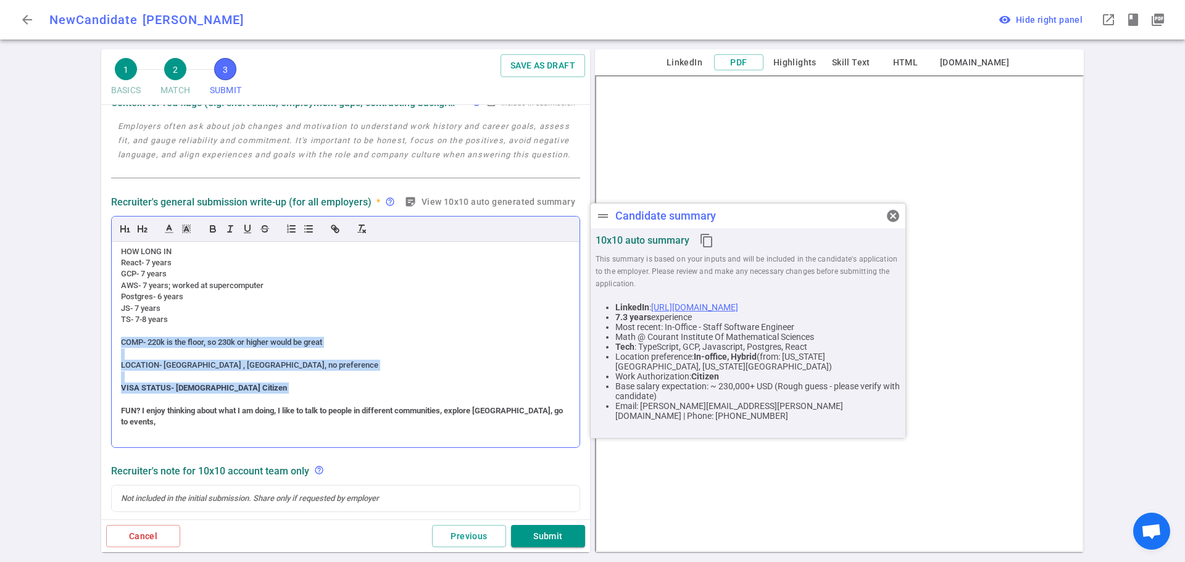
drag, startPoint x: 197, startPoint y: 379, endPoint x: 115, endPoint y: 350, distance: 87.1
click at [115, 350] on div "[DATE] INTAKE OF [PERSON_NAME] (ACCENT) PERSONALITY – (no accent) accommodating…" at bounding box center [346, 345] width 468 height 206
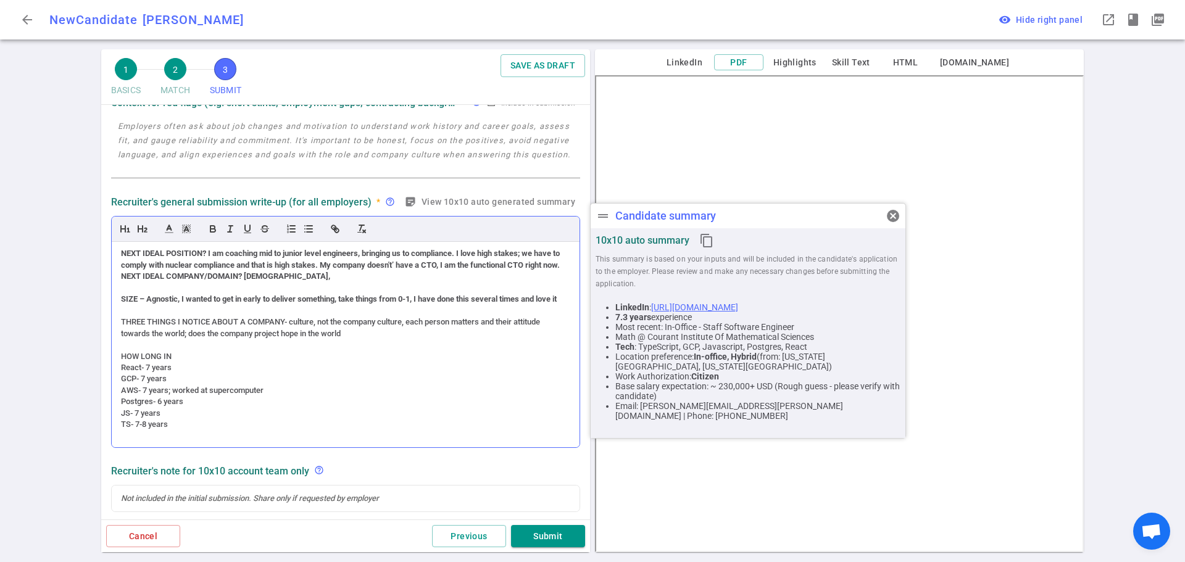
scroll to position [198, 0]
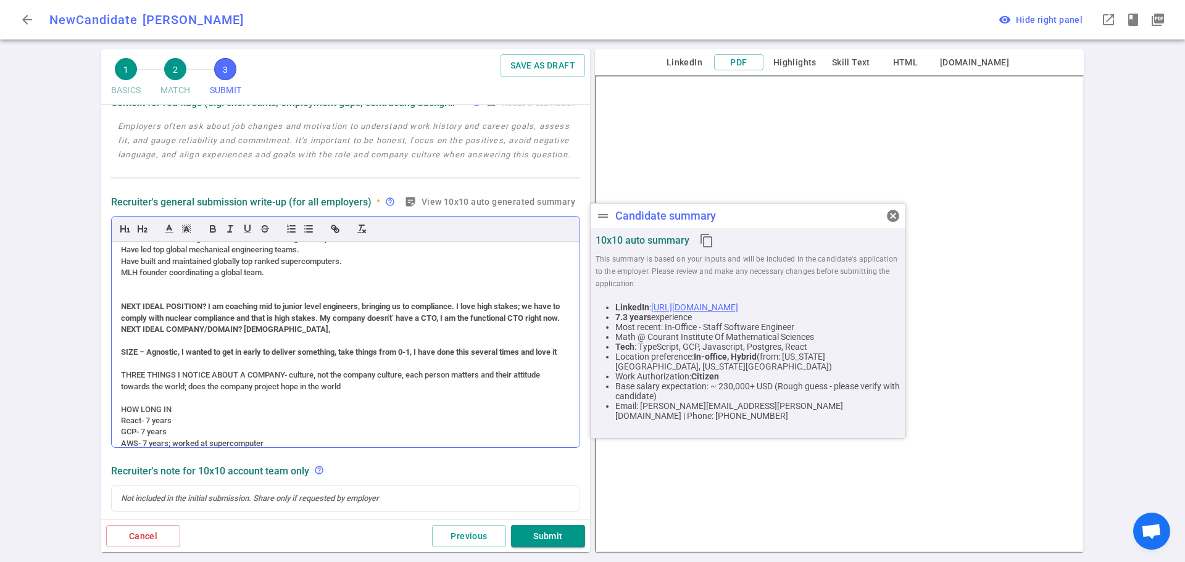
click at [122, 334] on strong "NEXT IDEAL COMPANY/DOMAIN? [DEMOGRAPHIC_DATA]," at bounding box center [225, 329] width 209 height 9
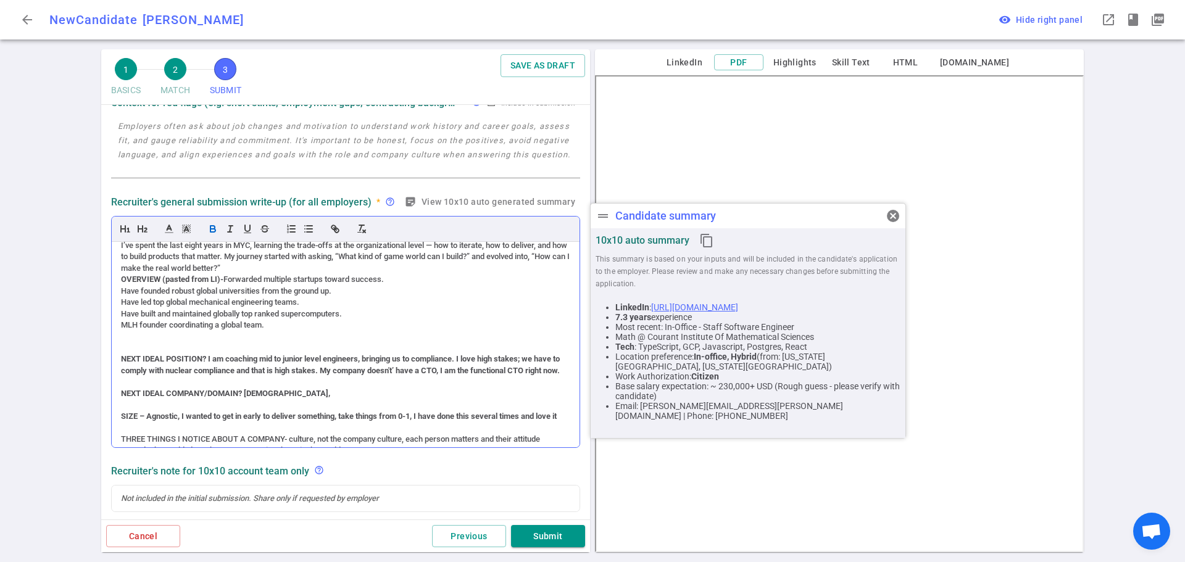
scroll to position [75, 0]
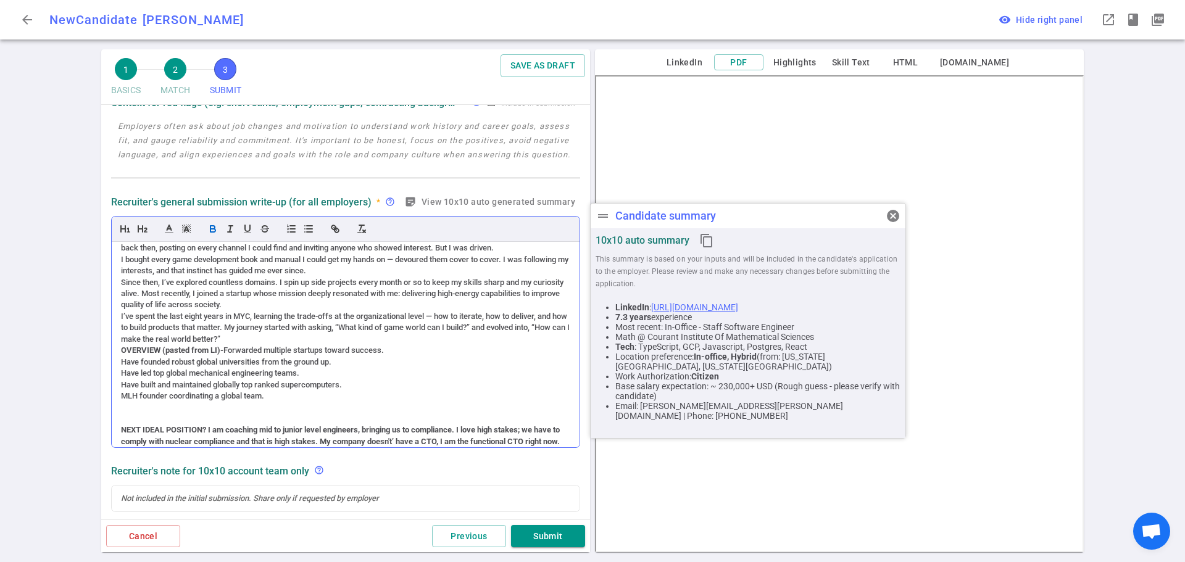
click at [123, 349] on strong "OVERVIEW (pasted from LI)-" at bounding box center [172, 350] width 102 height 9
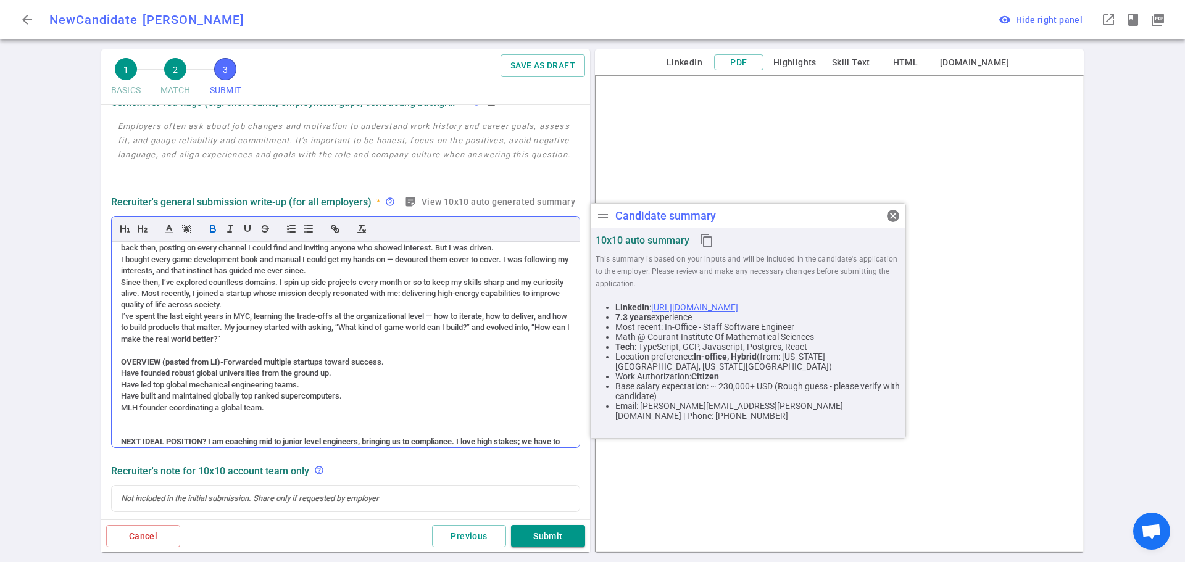
click at [119, 317] on div "[DATE] INTAKE OF [PERSON_NAME] (ACCENT) PERSONALITY – (no accent) accommodating…" at bounding box center [346, 345] width 468 height 206
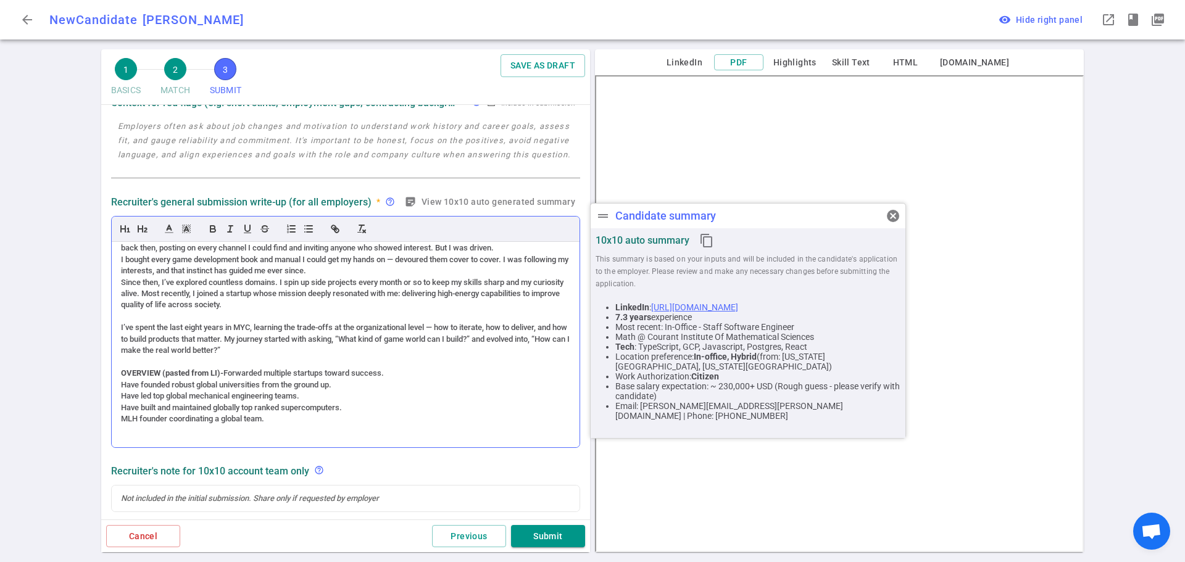
click at [243, 327] on div "I’ve spent the last eight years in MYC, learning the trade-offs at the organiza…" at bounding box center [345, 339] width 449 height 34
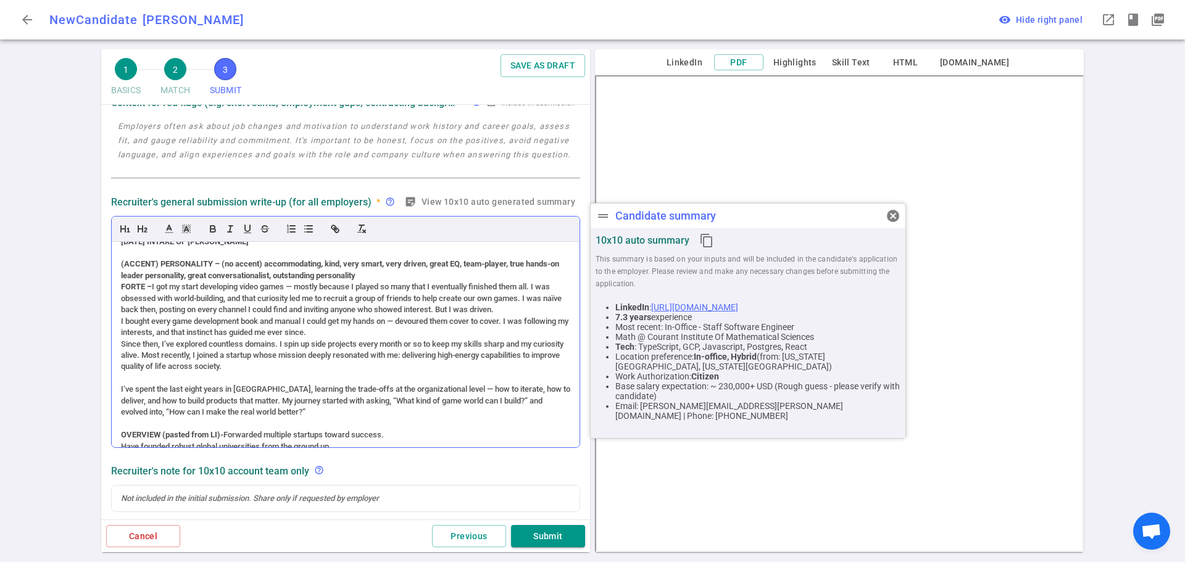
click at [119, 344] on div "[DATE] INTAKE OF [PERSON_NAME] (ACCENT) PERSONALITY – (no accent) accommodating…" at bounding box center [346, 345] width 468 height 206
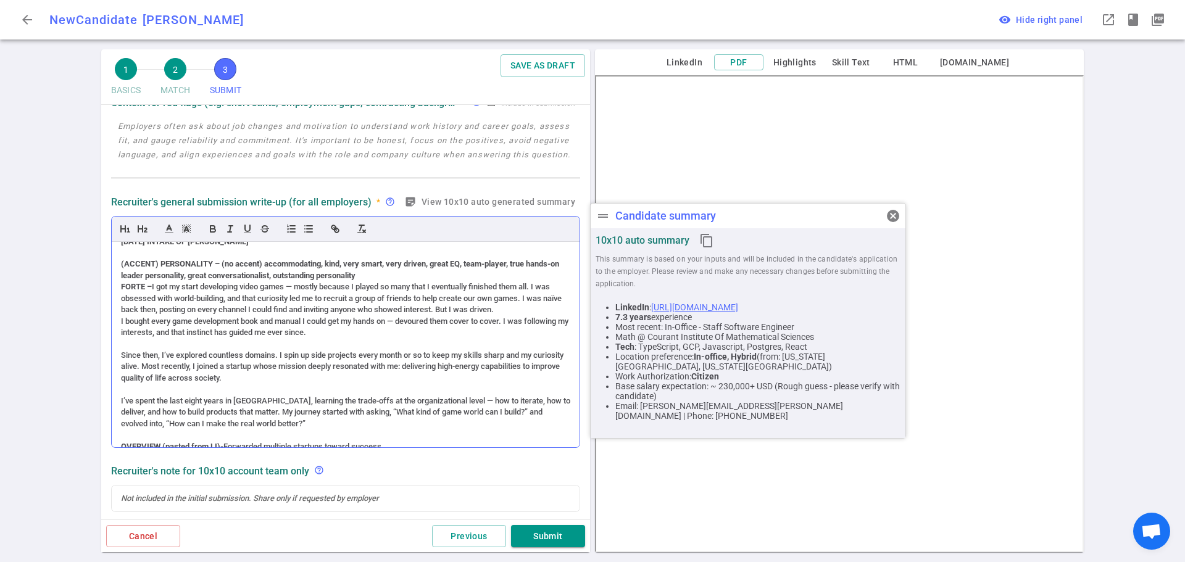
click at [120, 287] on div "[DATE] INTAKE OF [PERSON_NAME] (ACCENT) PERSONALITY – (no accent) accommodating…" at bounding box center [346, 345] width 468 height 206
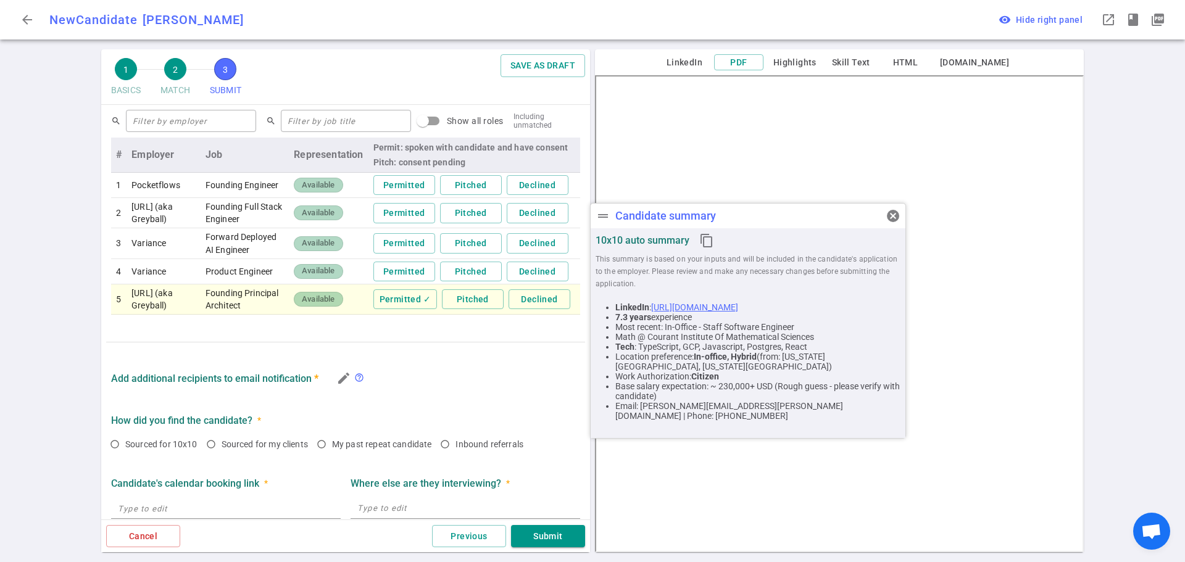
scroll to position [772, 0]
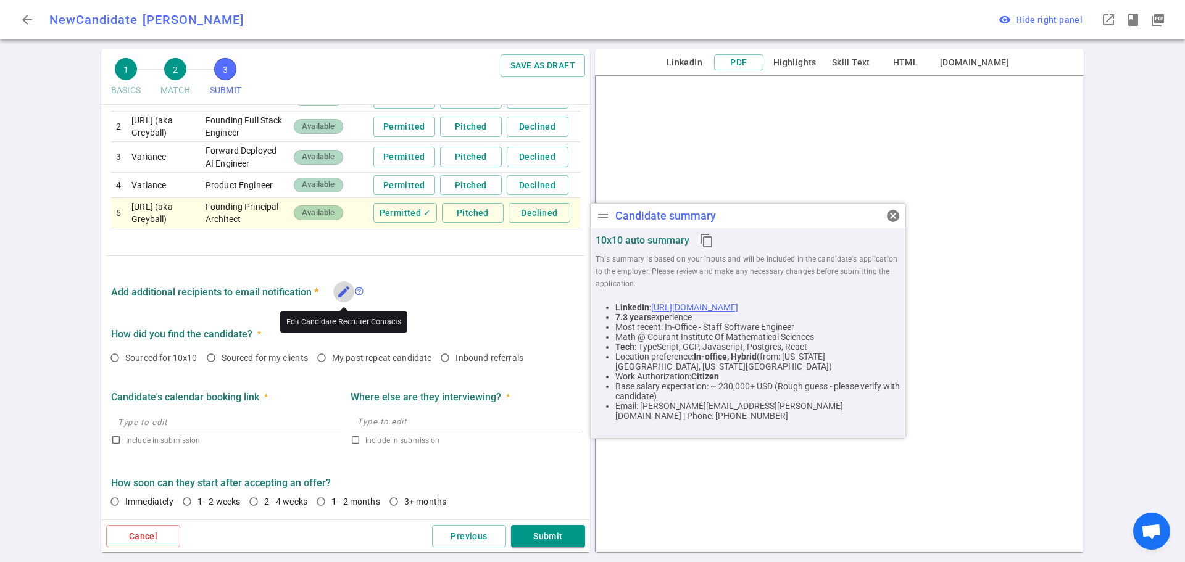
click at [345, 292] on icon "edit" at bounding box center [343, 292] width 15 height 15
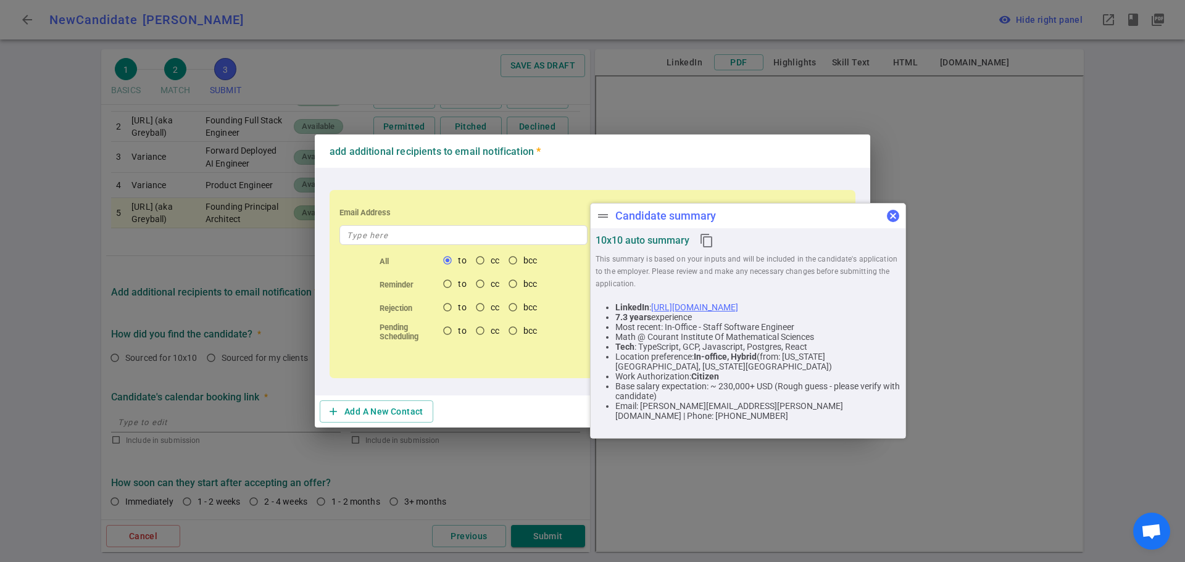
click at [899, 212] on span "cancel" at bounding box center [893, 216] width 15 height 15
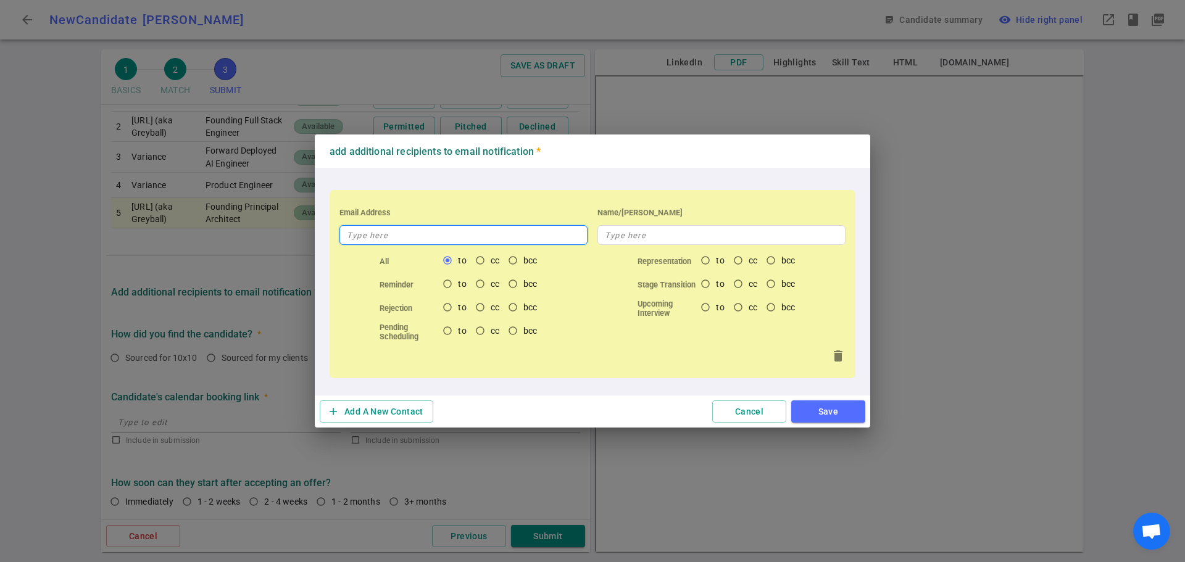
click at [365, 240] on input "text" at bounding box center [464, 235] width 248 height 20
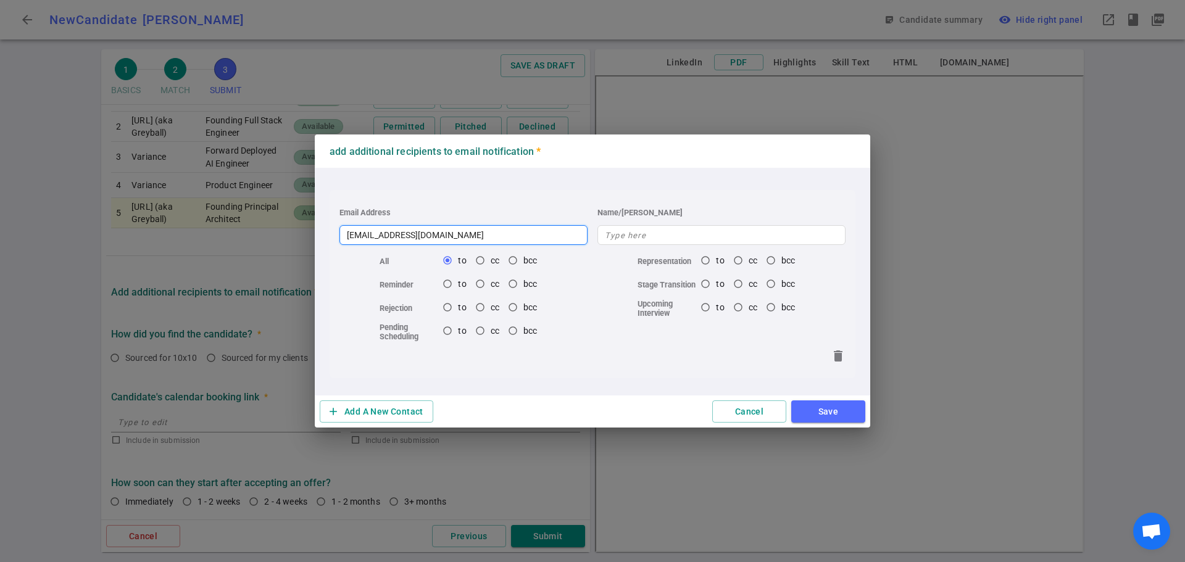
type input "[EMAIL_ADDRESS][DOMAIN_NAME]"
click at [832, 413] on button "Save" at bounding box center [828, 412] width 74 height 23
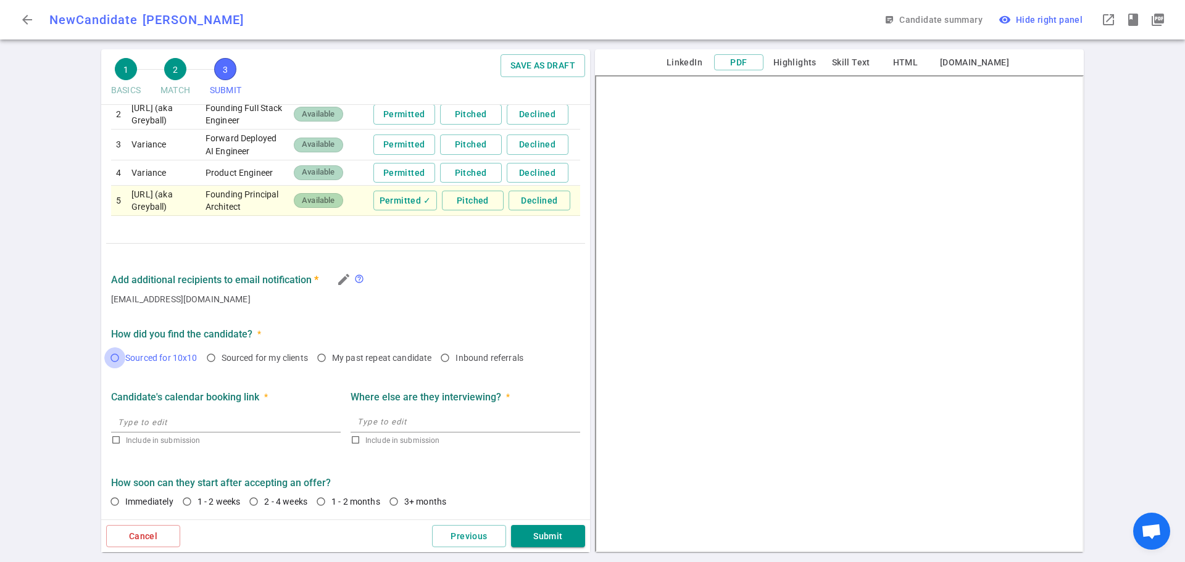
click at [114, 369] on input "Sourced for 10x10" at bounding box center [114, 358] width 21 height 21
radio input "true"
click at [188, 511] on input "1 - 2 weeks" at bounding box center [187, 501] width 21 height 21
radio input "true"
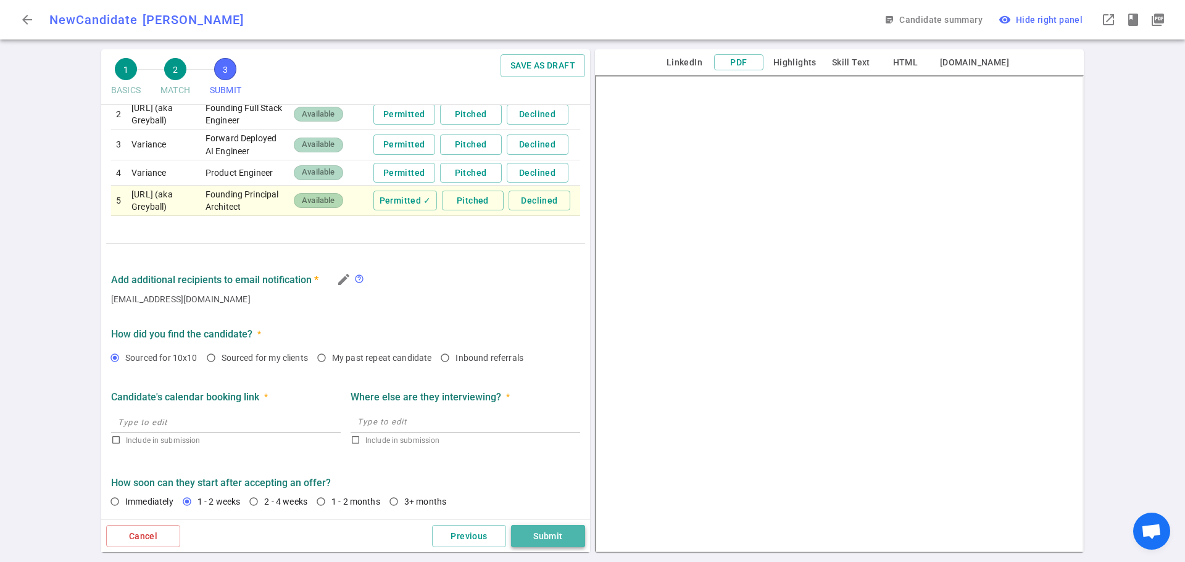
click at [559, 540] on button "Submit" at bounding box center [548, 536] width 74 height 23
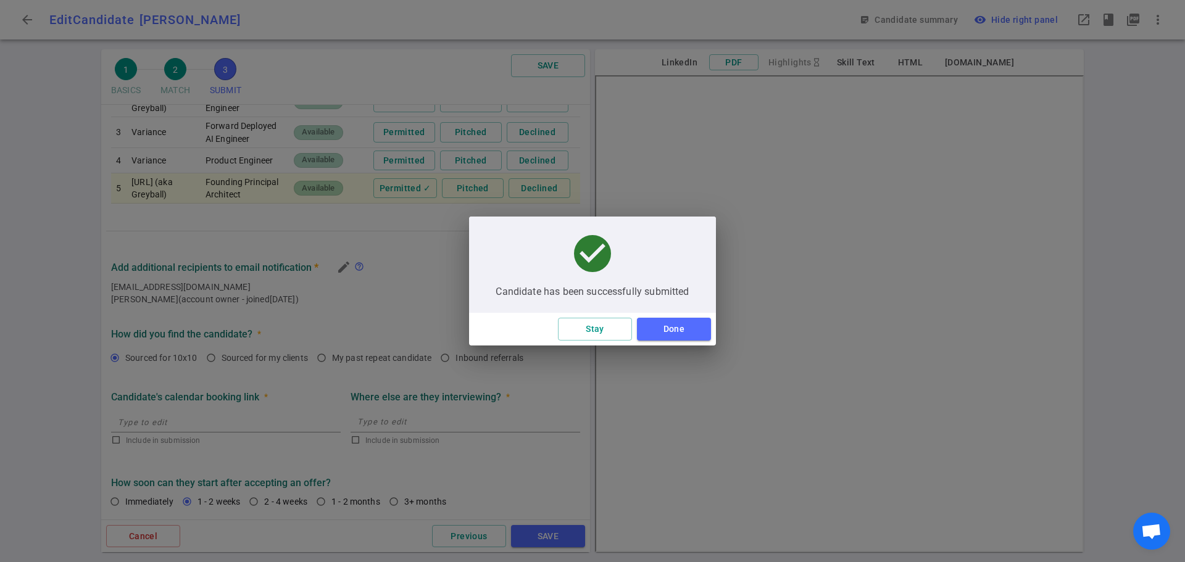
scroll to position [367, 0]
click at [674, 330] on button "Done" at bounding box center [674, 329] width 74 height 23
